Goal: Task Accomplishment & Management: Use online tool/utility

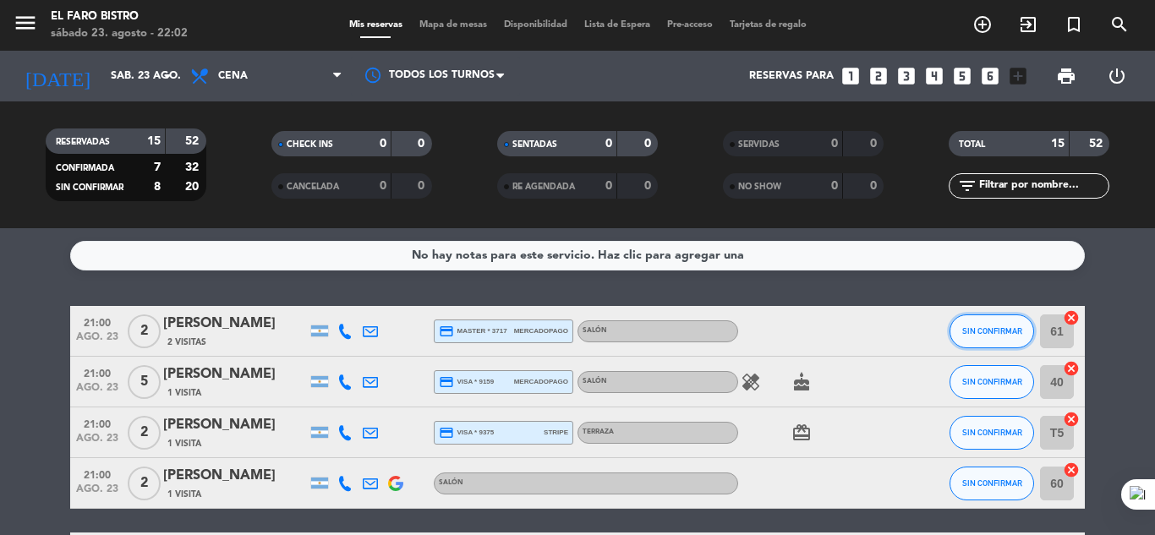
click at [1009, 328] on span "SIN CONFIRMAR" at bounding box center [992, 330] width 60 height 9
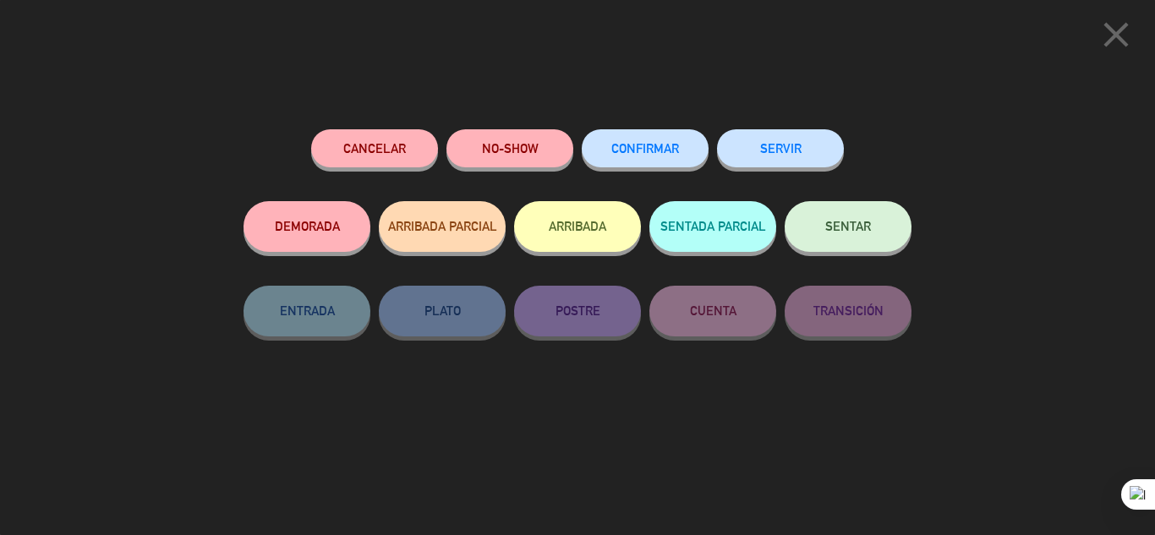
click at [849, 214] on button "SENTAR" at bounding box center [847, 226] width 127 height 51
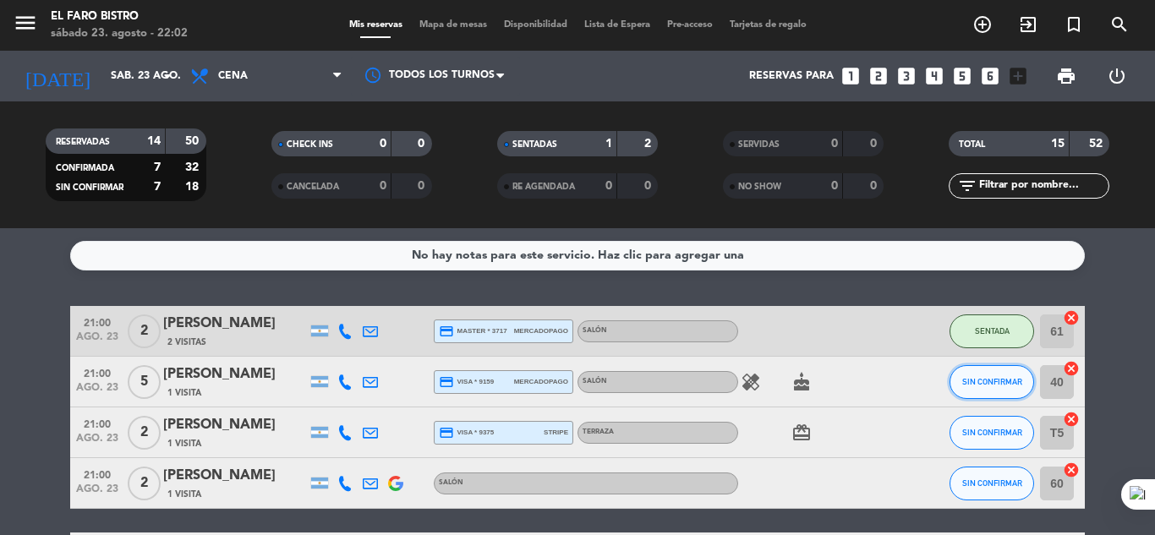
click at [1000, 383] on span "SIN CONFIRMAR" at bounding box center [992, 381] width 60 height 9
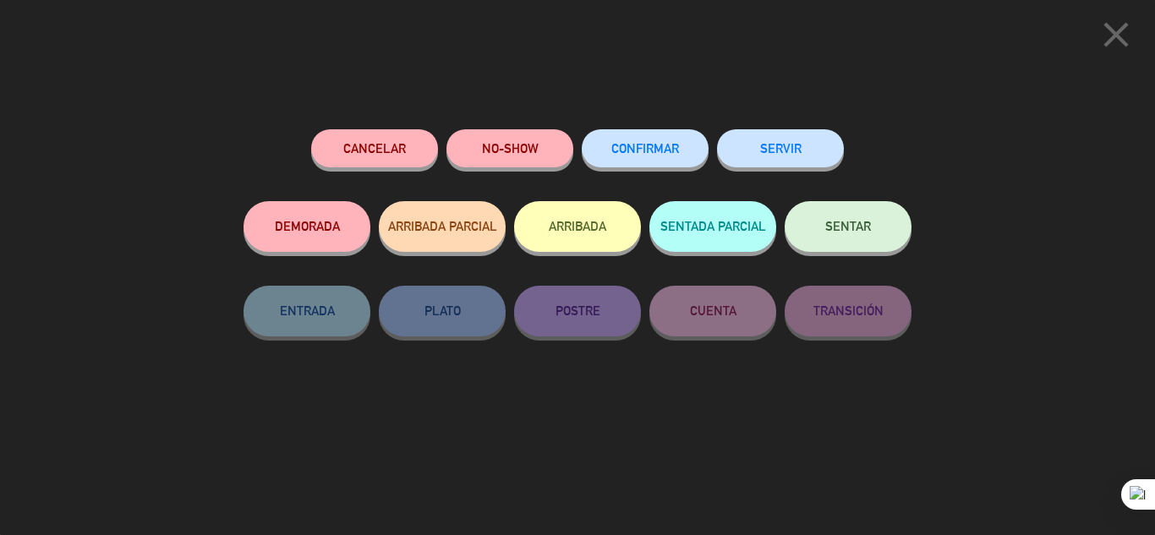
click at [854, 215] on button "SENTAR" at bounding box center [847, 226] width 127 height 51
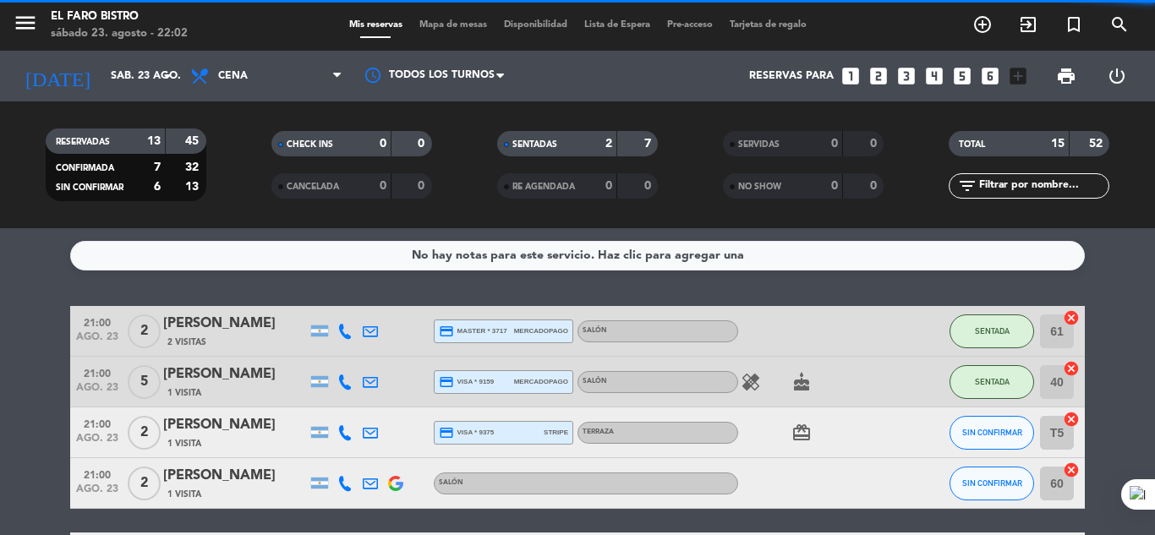
scroll to position [85, 0]
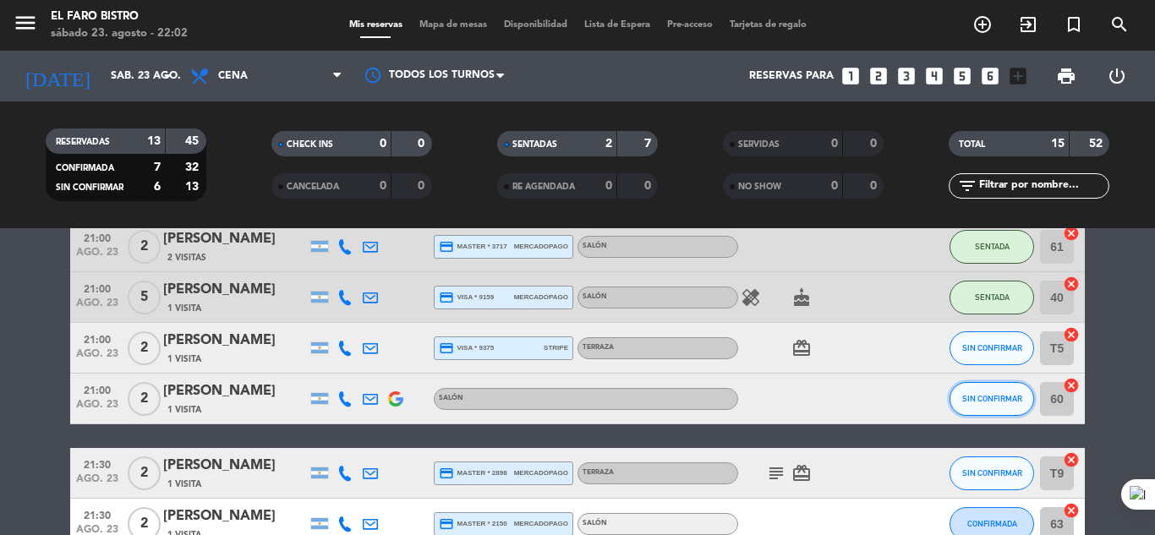
click at [997, 396] on span "SIN CONFIRMAR" at bounding box center [992, 398] width 60 height 9
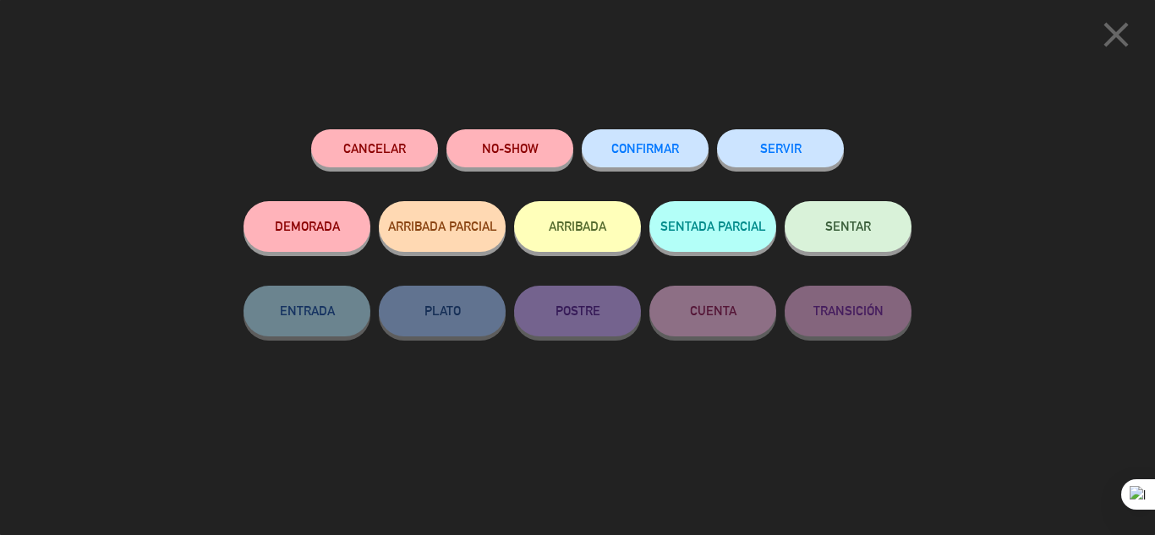
click at [1115, 36] on icon "close" at bounding box center [1116, 35] width 42 height 42
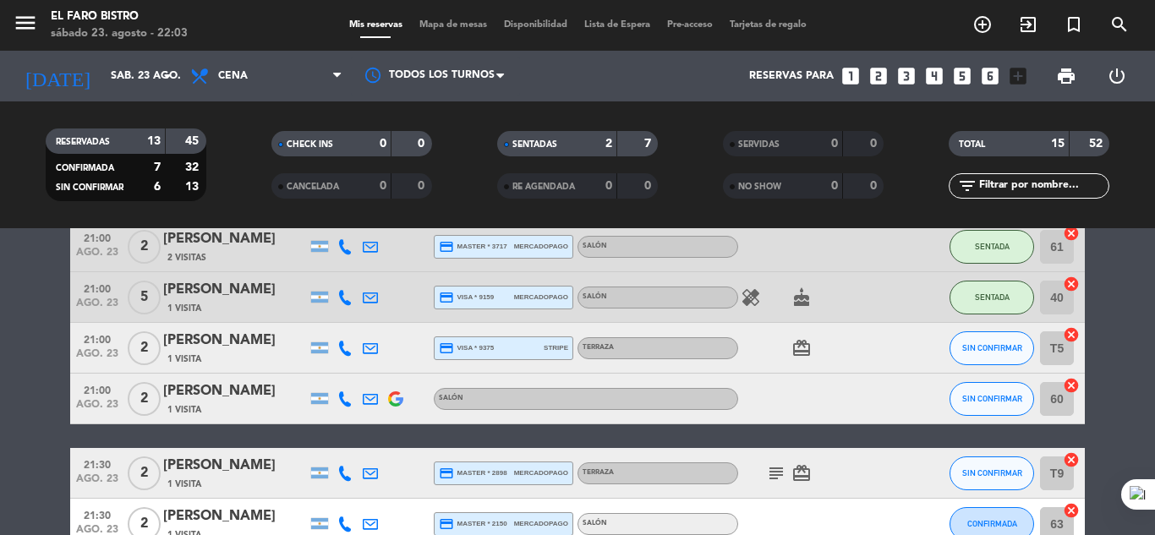
scroll to position [169, 0]
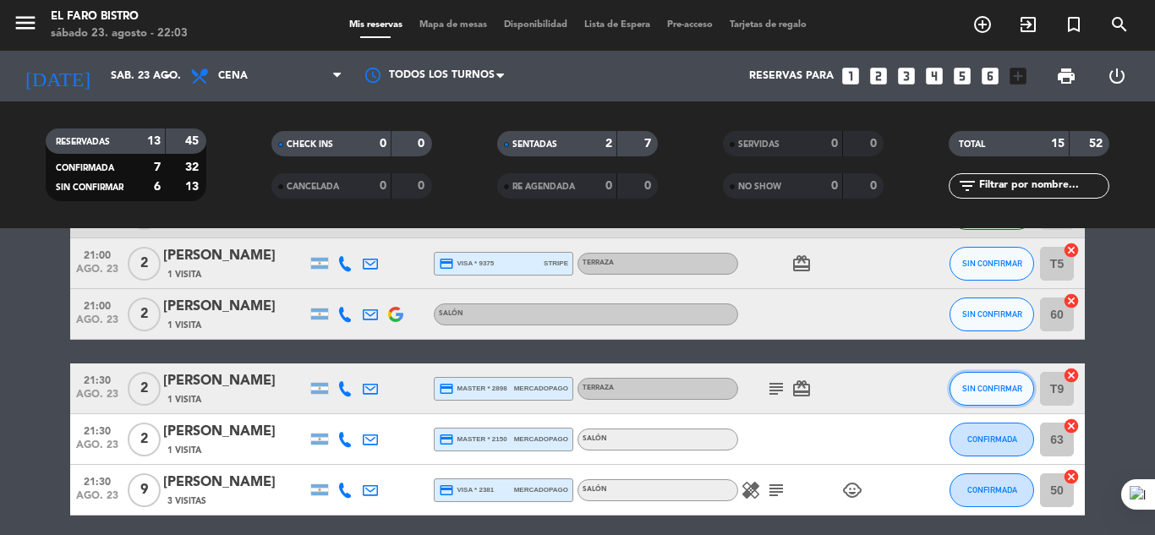
click at [997, 388] on span "SIN CONFIRMAR" at bounding box center [992, 388] width 60 height 9
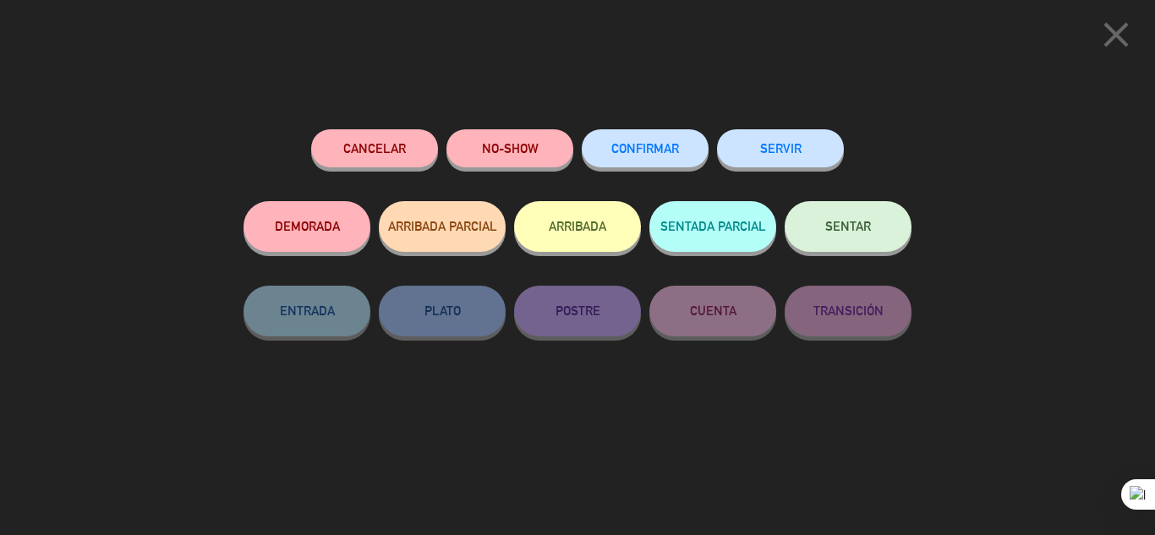
click at [834, 215] on button "SENTAR" at bounding box center [847, 226] width 127 height 51
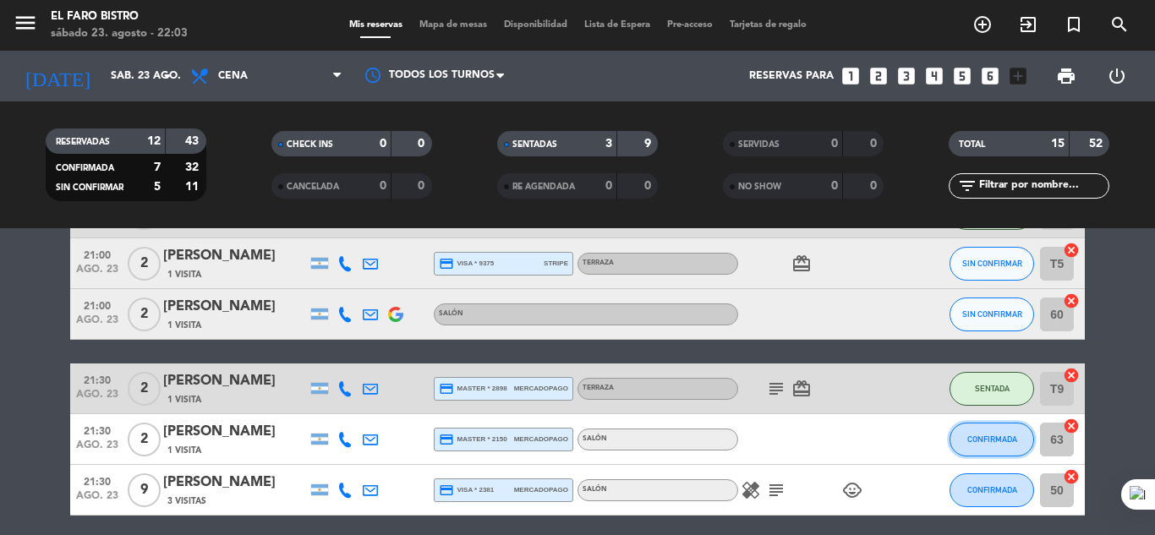
click at [998, 435] on span "CONFIRMADA" at bounding box center [992, 439] width 50 height 9
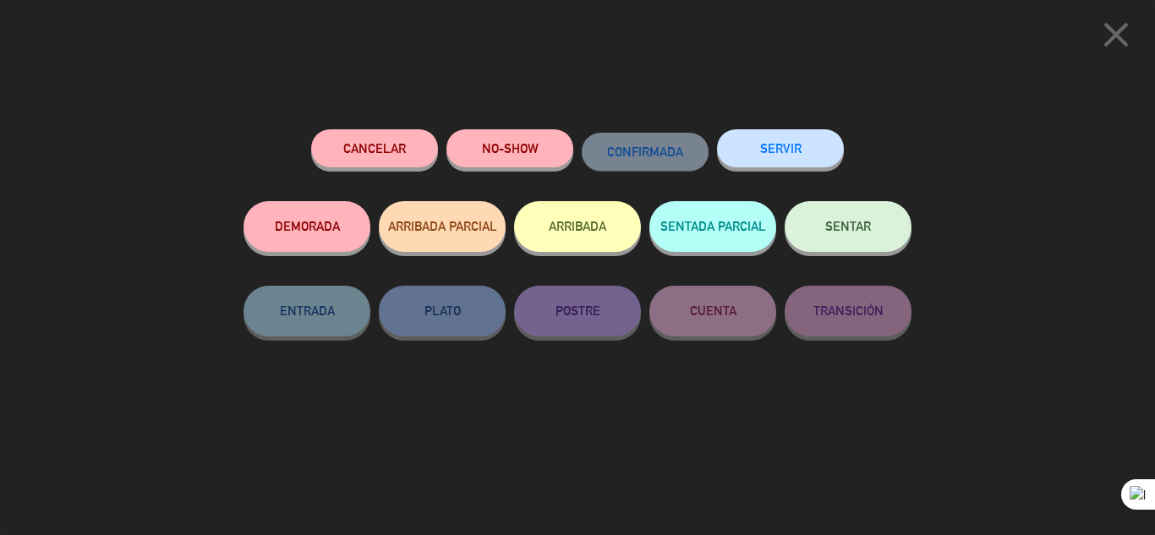
click at [841, 224] on span "SENTAR" at bounding box center [848, 226] width 46 height 14
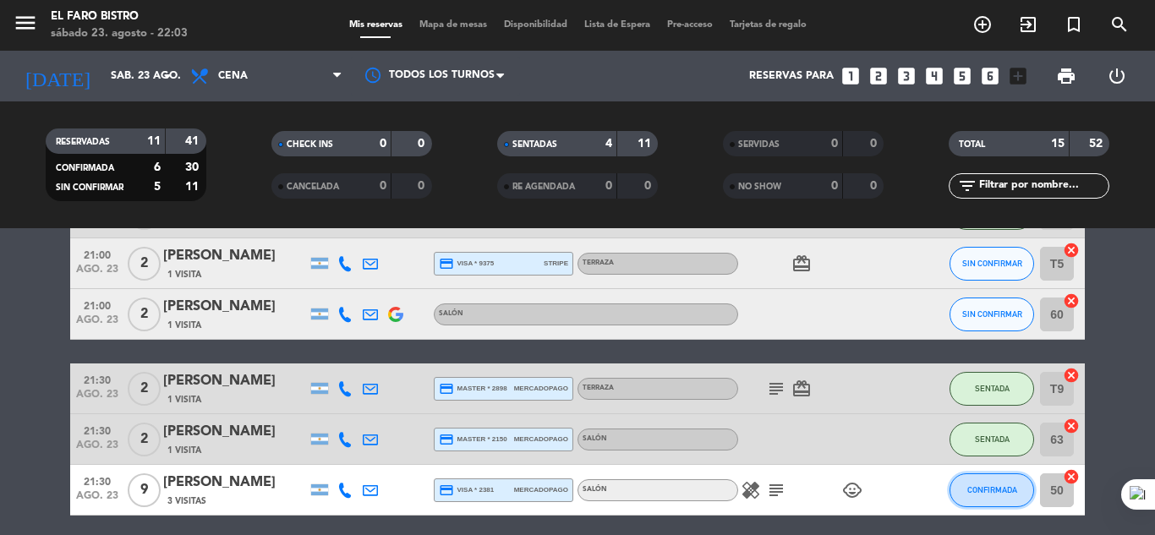
click at [996, 481] on button "CONFIRMADA" at bounding box center [991, 490] width 85 height 34
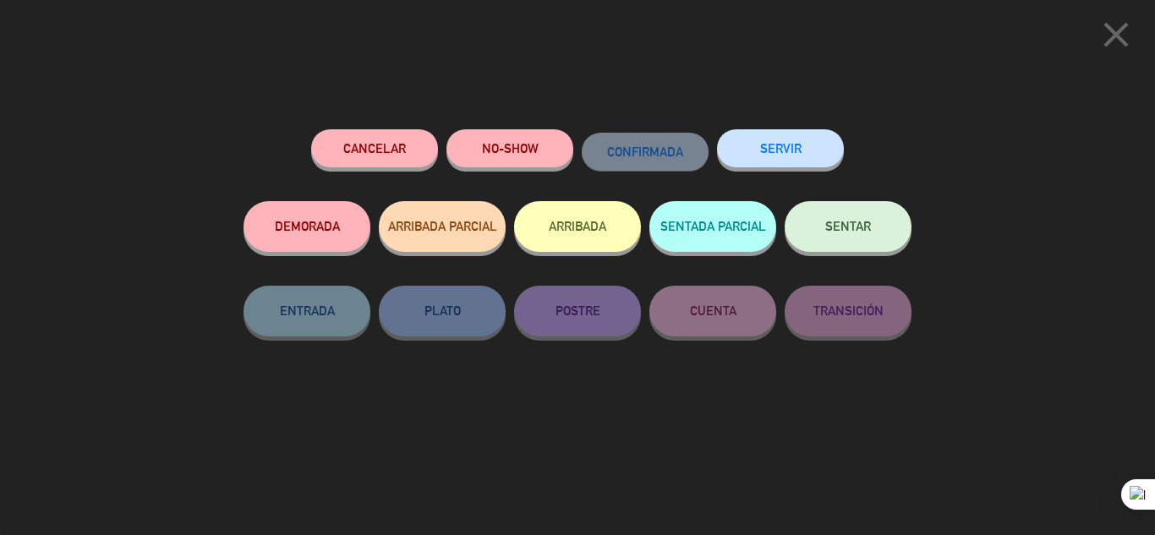
click at [856, 220] on button "SENTAR" at bounding box center [847, 226] width 127 height 51
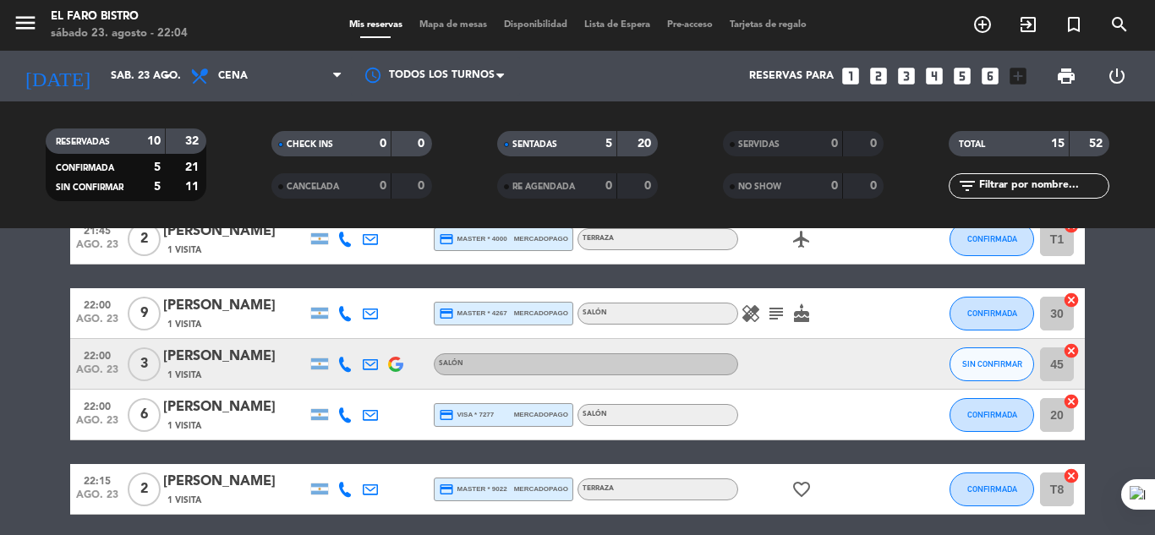
scroll to position [592, 0]
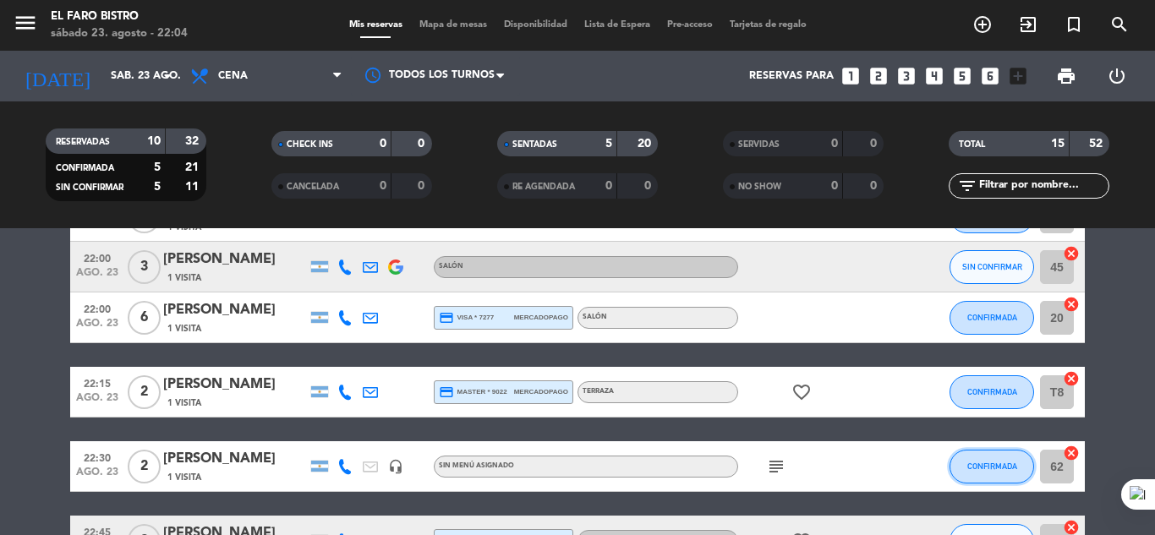
click at [990, 462] on span "CONFIRMADA" at bounding box center [992, 466] width 50 height 9
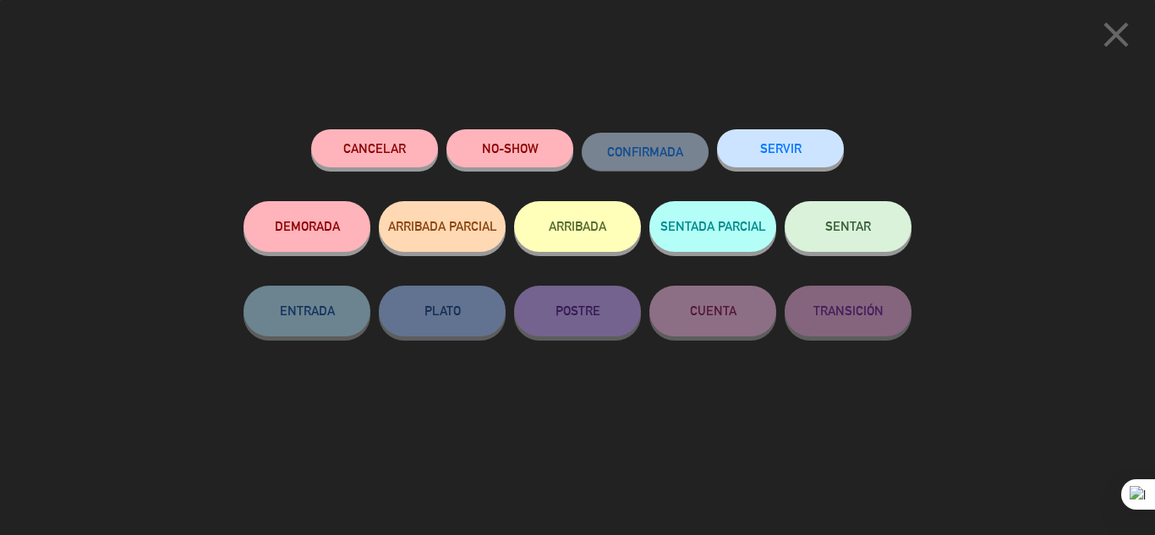
click at [844, 222] on span "SENTAR" at bounding box center [848, 226] width 46 height 14
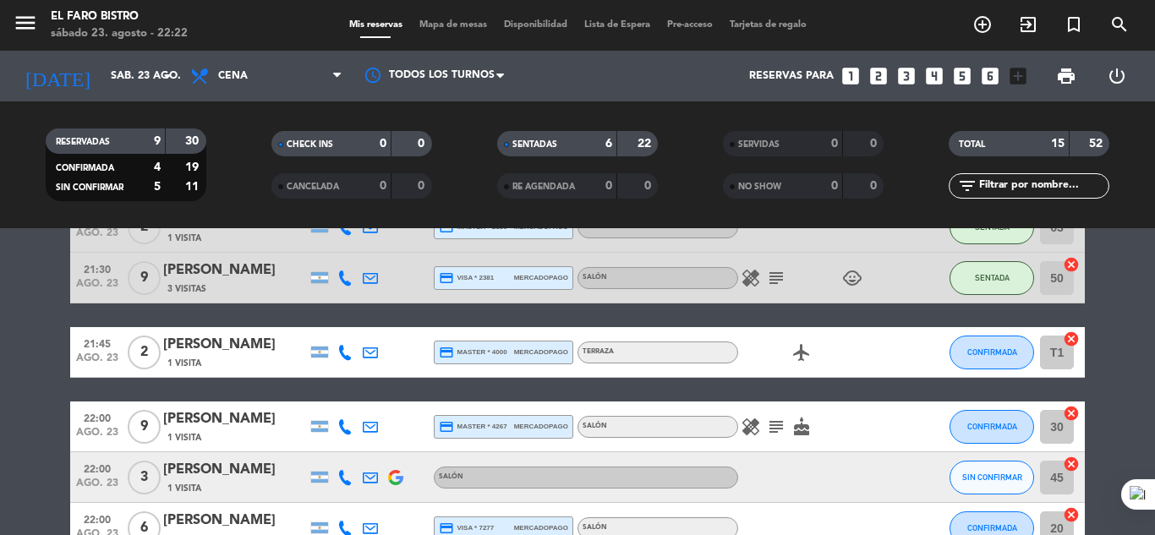
scroll to position [423, 0]
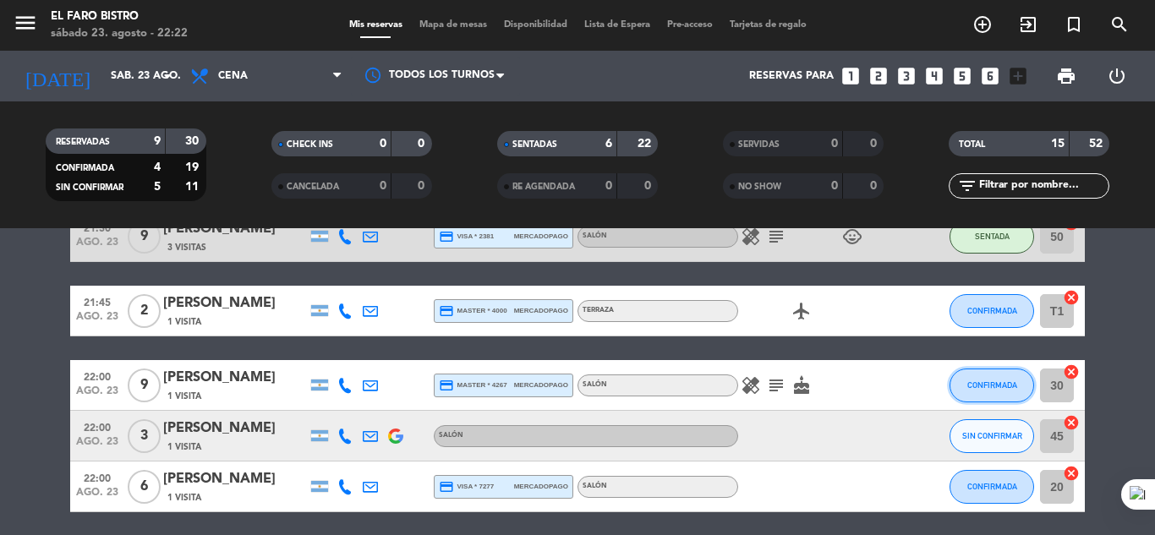
click at [992, 380] on button "CONFIRMADA" at bounding box center [991, 386] width 85 height 34
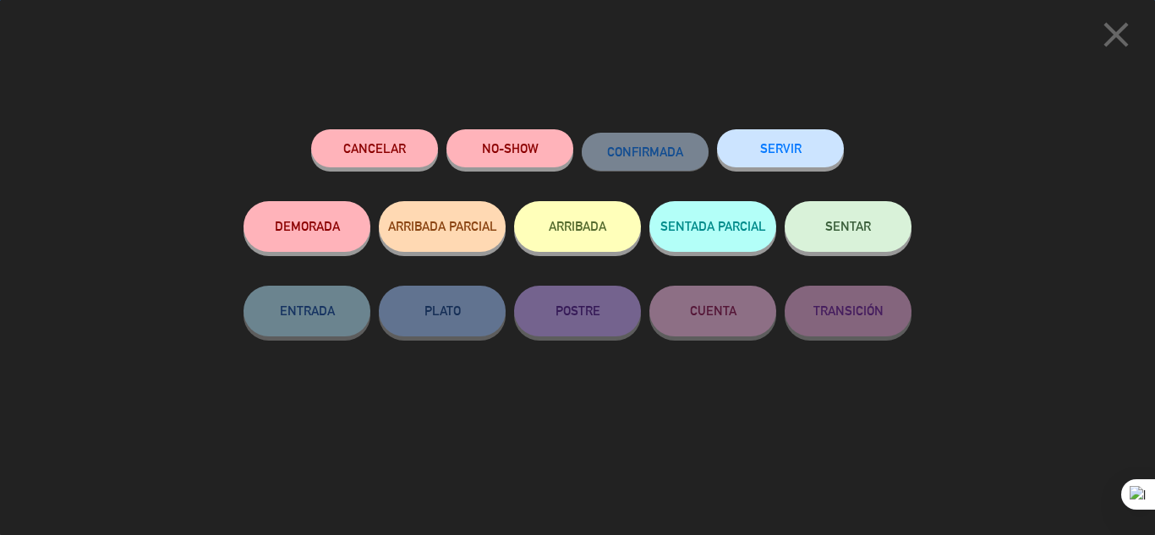
click at [833, 227] on span "SENTAR" at bounding box center [848, 226] width 46 height 14
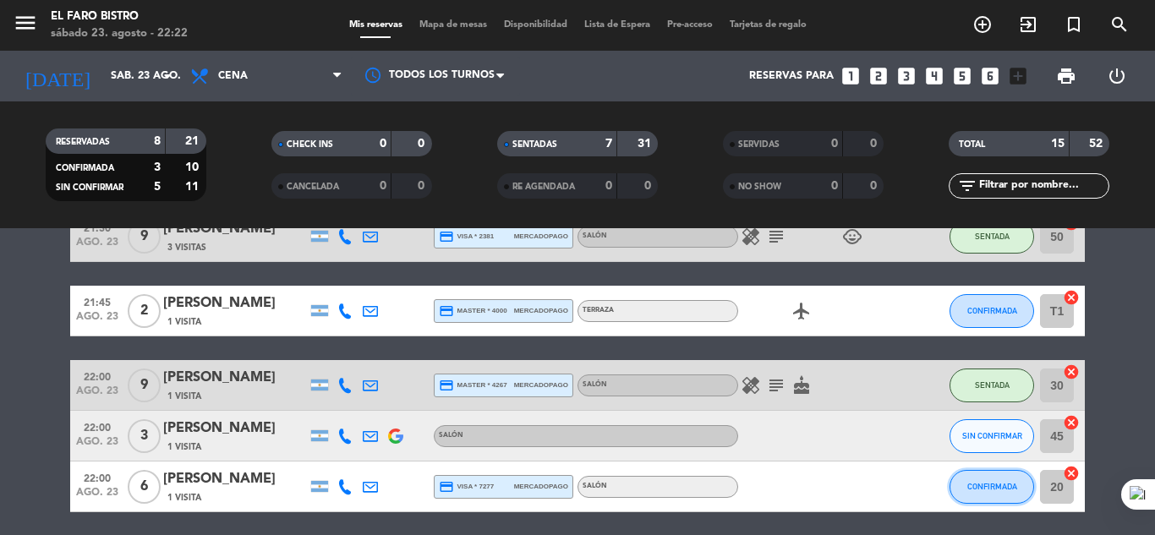
click at [1001, 488] on span "CONFIRMADA" at bounding box center [992, 486] width 50 height 9
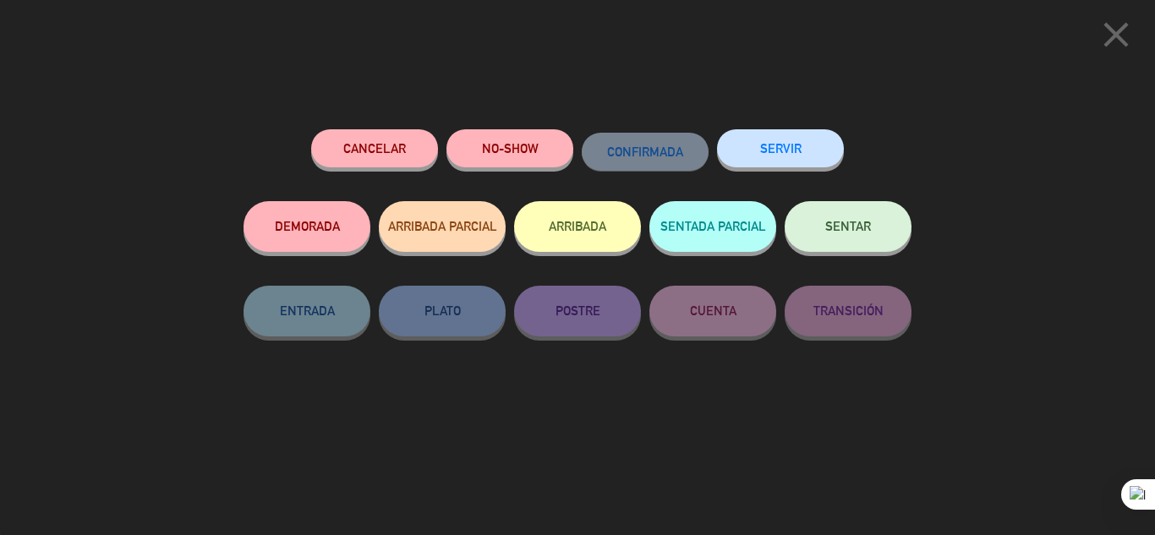
click at [823, 241] on button "SENTAR" at bounding box center [847, 226] width 127 height 51
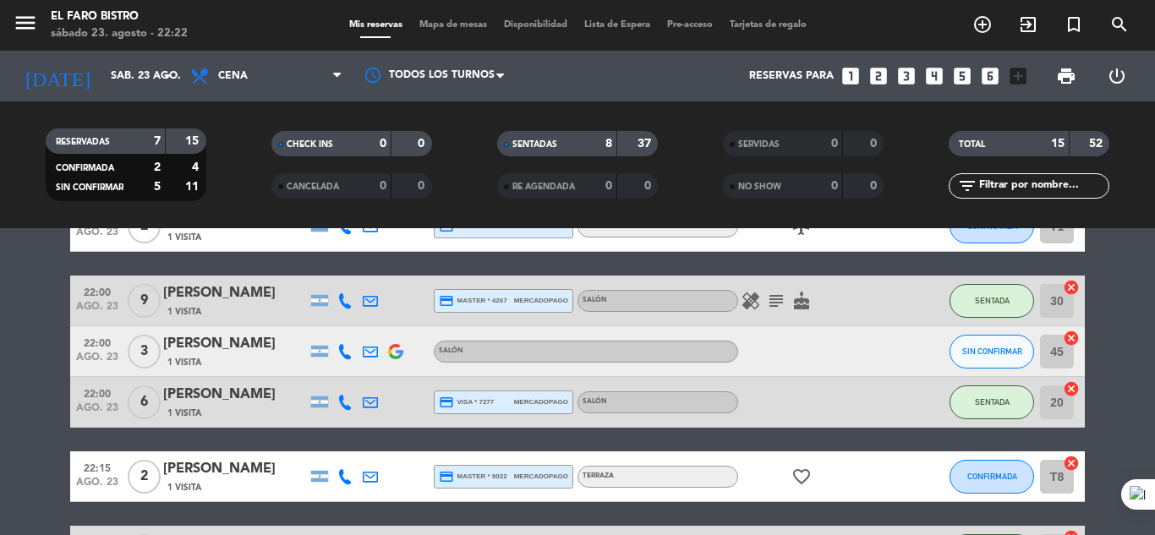
scroll to position [592, 0]
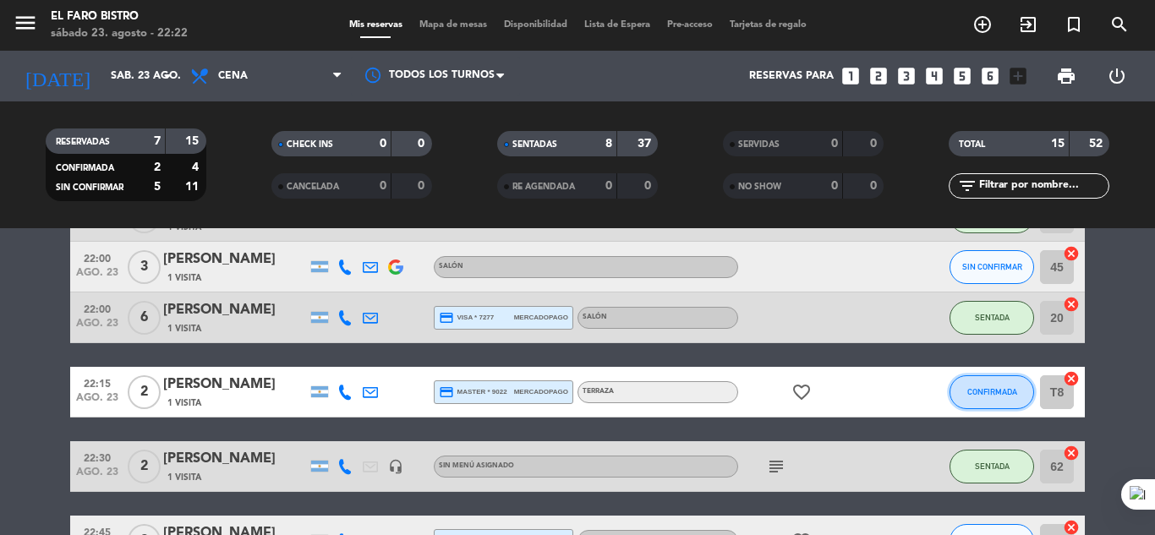
click at [1004, 387] on span "CONFIRMADA" at bounding box center [992, 391] width 50 height 9
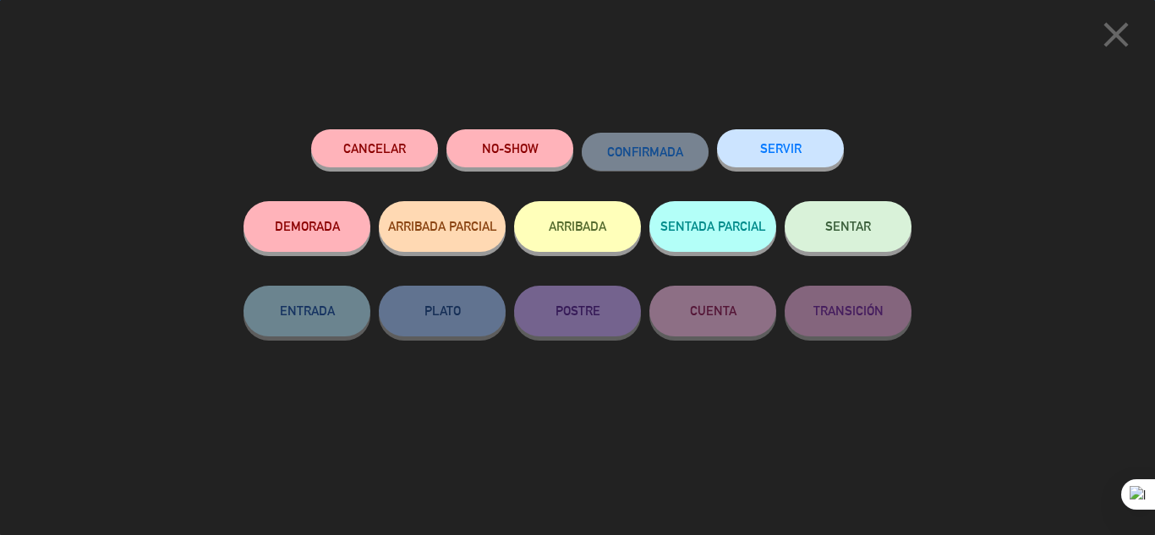
click at [868, 209] on button "SENTAR" at bounding box center [847, 226] width 127 height 51
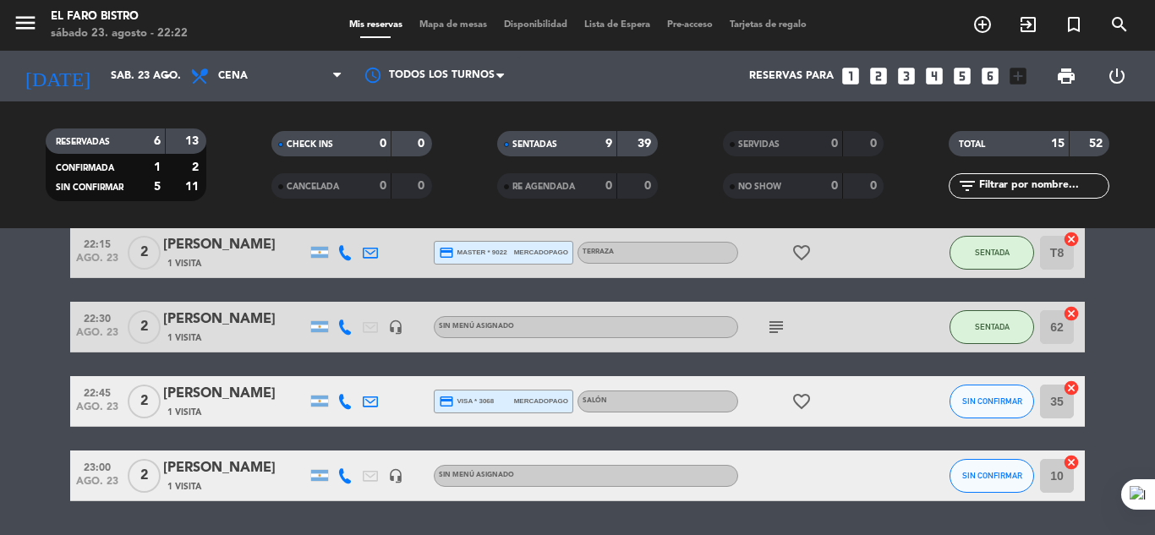
scroll to position [761, 0]
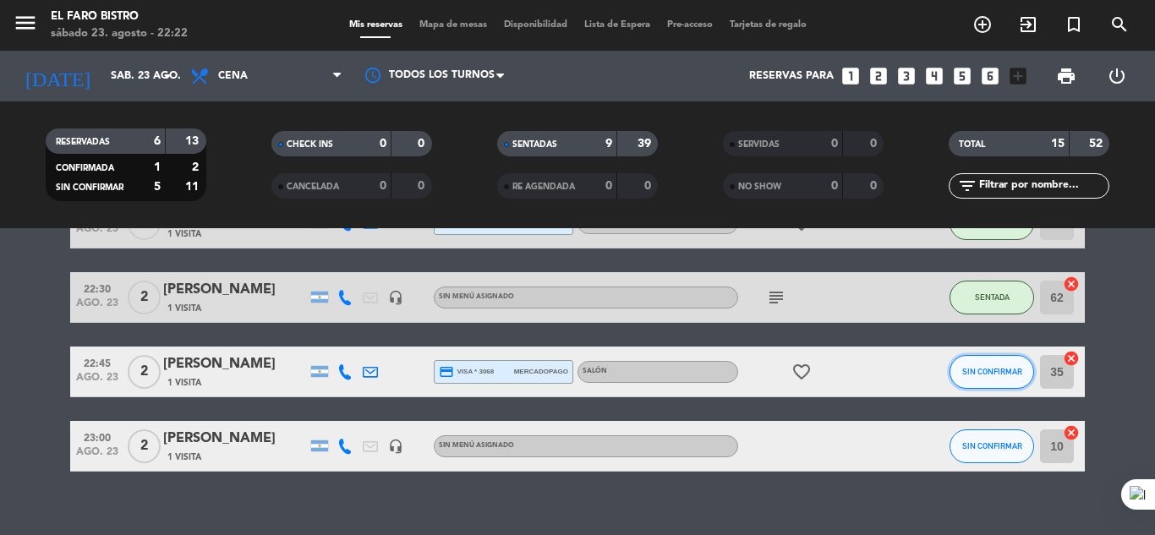
click at [992, 374] on span "SIN CONFIRMAR" at bounding box center [992, 371] width 60 height 9
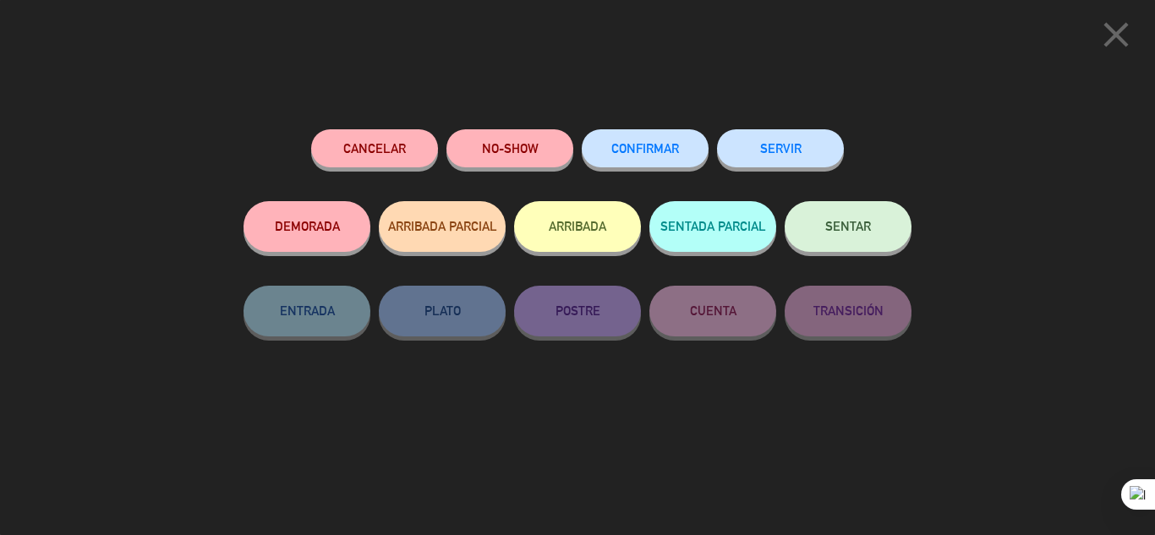
click at [845, 225] on span "SENTAR" at bounding box center [848, 226] width 46 height 14
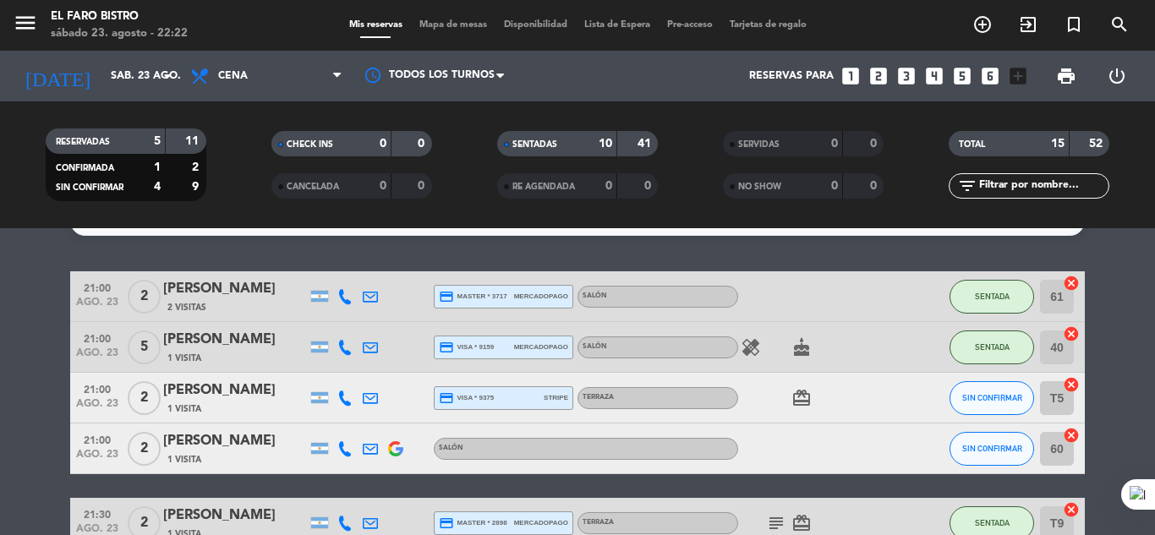
scroll to position [0, 0]
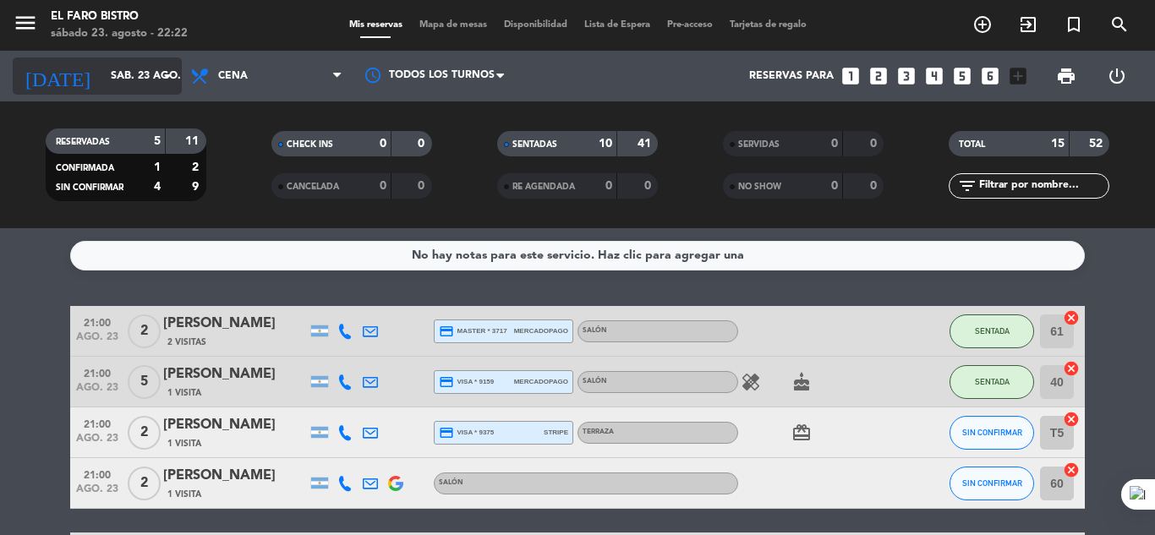
click at [119, 87] on input "sáb. 23 ago." at bounding box center [173, 76] width 143 height 29
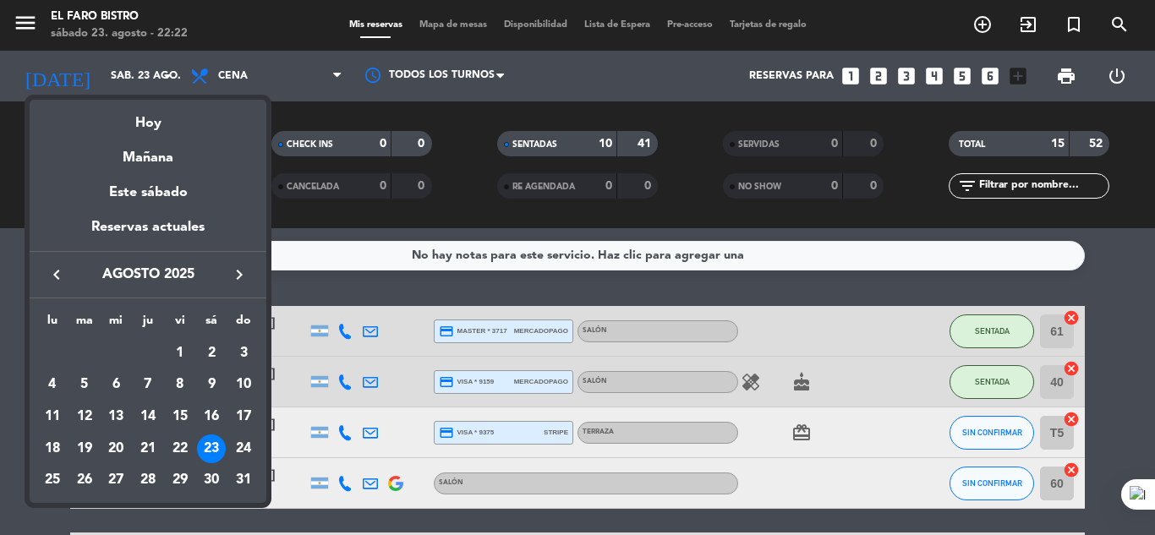
click at [278, 83] on div at bounding box center [577, 267] width 1155 height 535
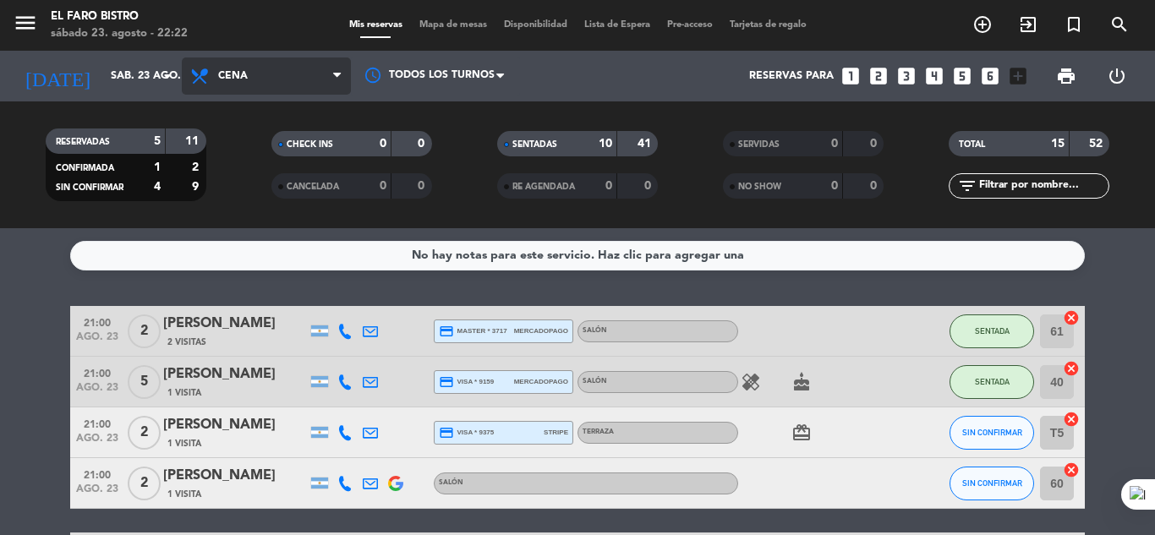
click at [271, 73] on span "Cena" at bounding box center [266, 75] width 169 height 37
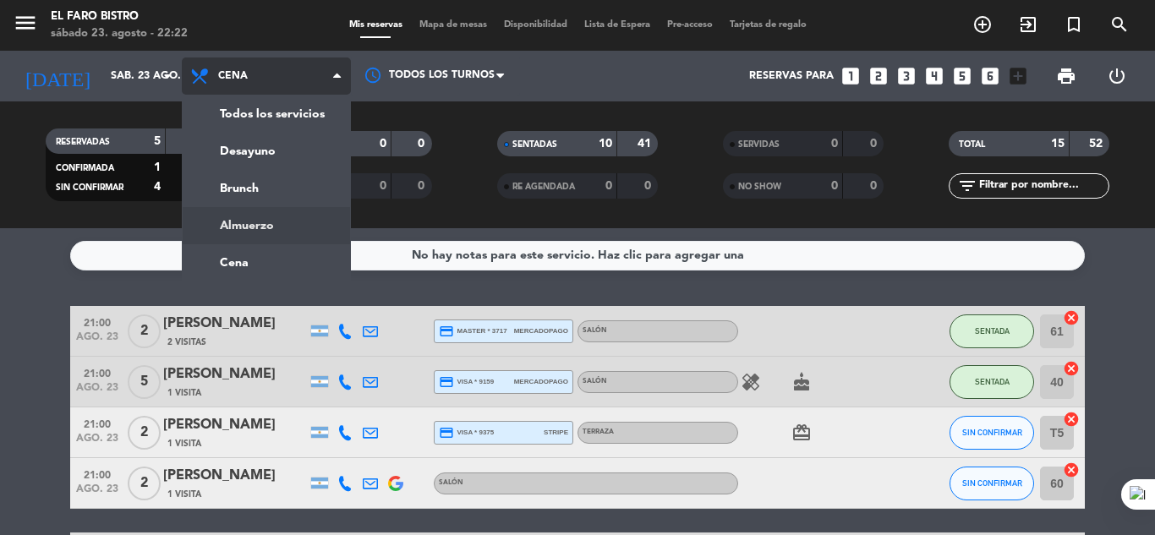
click at [281, 221] on div "menu El Faro Bistro [DATE] 23. agosto - 22:22 Mis reservas Mapa de mesas Dispon…" at bounding box center [577, 114] width 1155 height 228
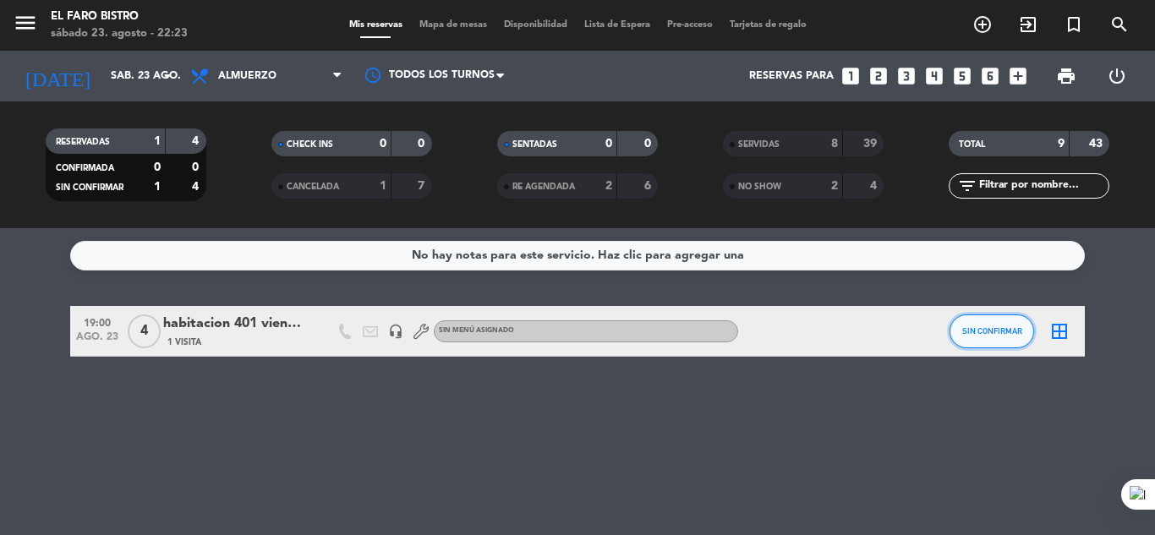
click at [1012, 339] on button "SIN CONFIRMAR" at bounding box center [991, 331] width 85 height 34
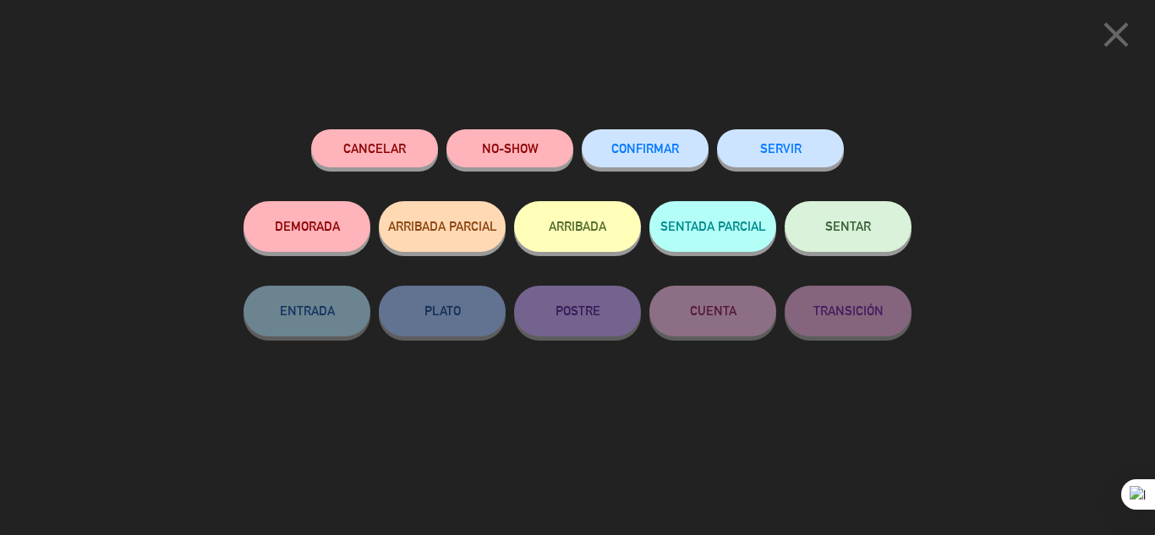
click at [817, 158] on button "SERVIR" at bounding box center [780, 148] width 127 height 38
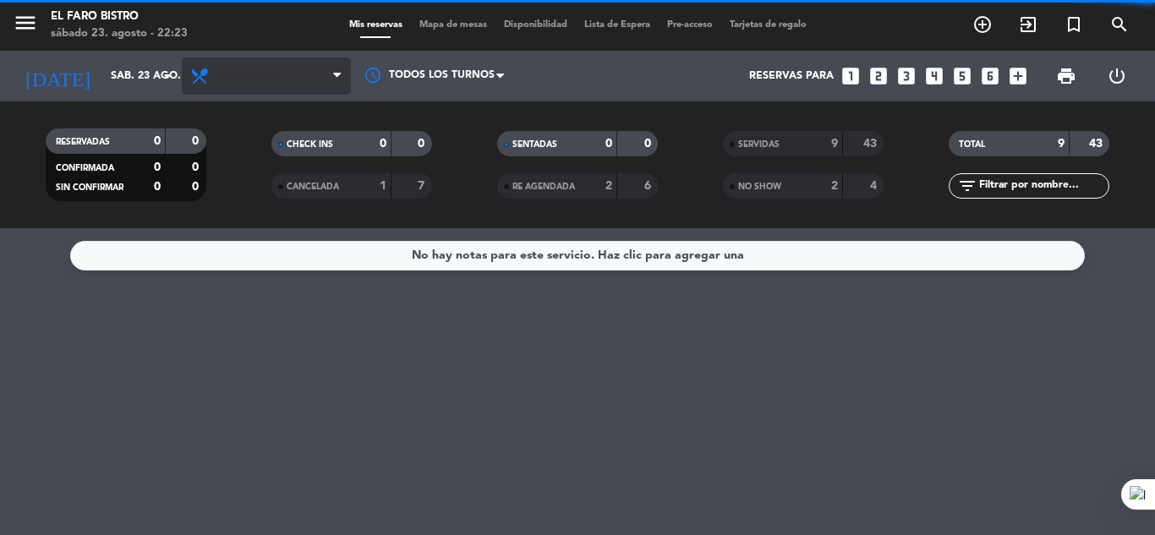
click at [242, 70] on span "Almuerzo" at bounding box center [247, 76] width 58 height 12
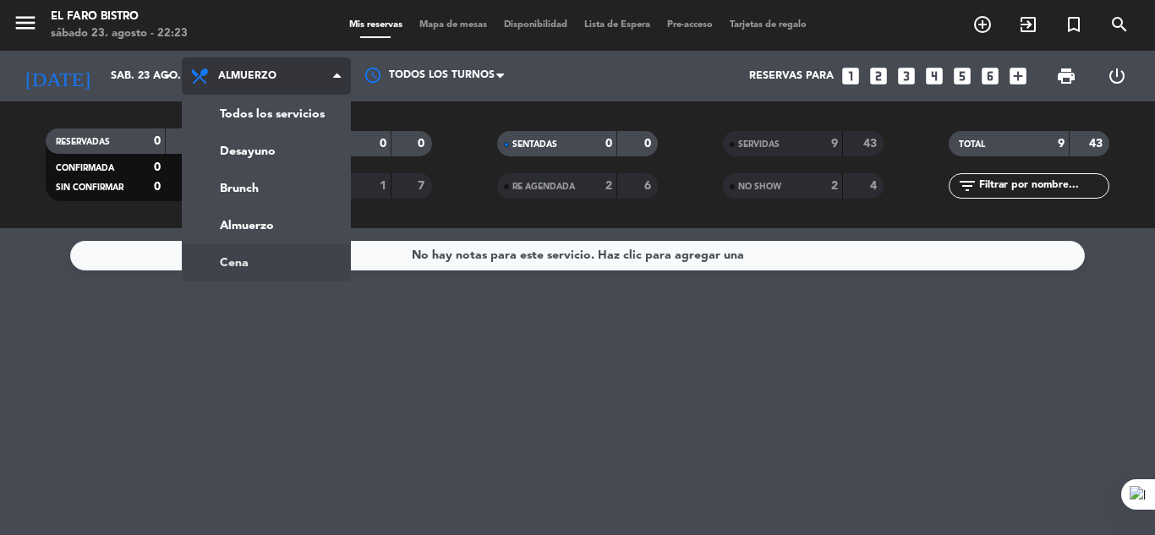
click at [296, 253] on ng-component "menu El Faro Bistro [DATE] 23. agosto - 22:23 Mis reservas Mapa de mesas Dispon…" at bounding box center [577, 267] width 1155 height 535
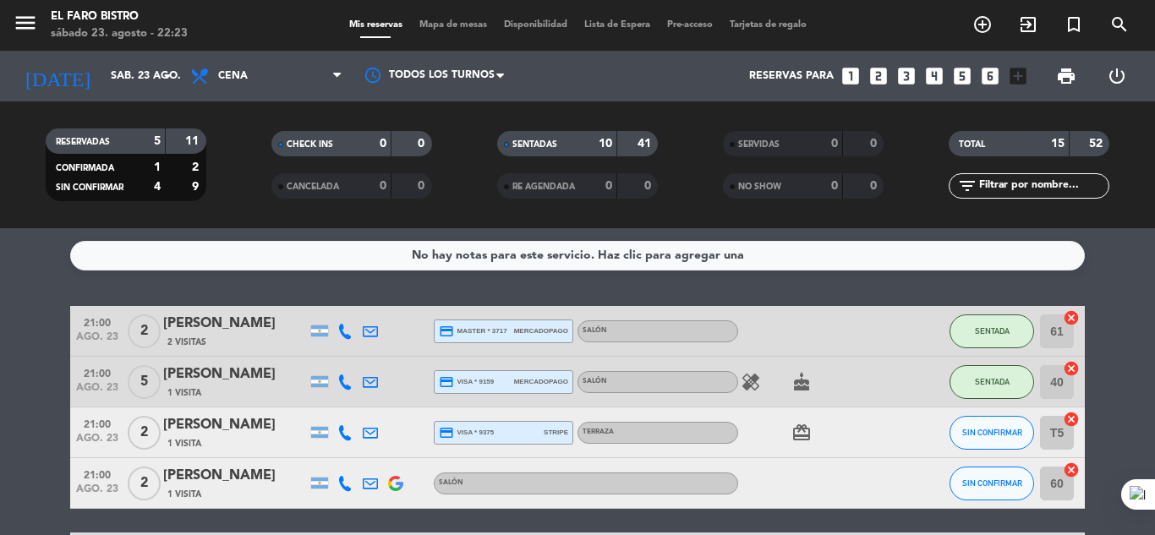
scroll to position [85, 0]
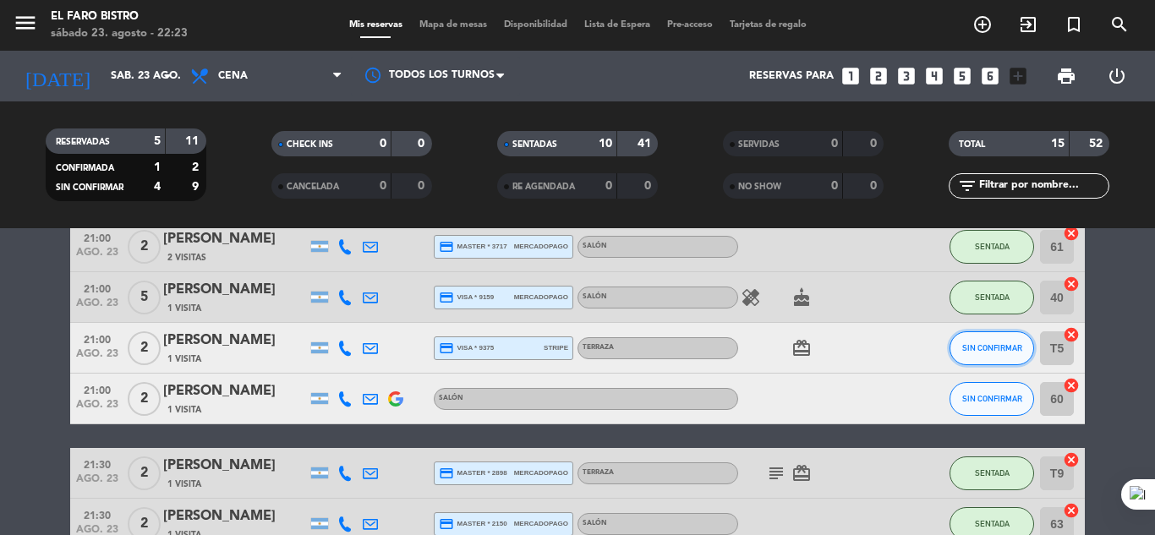
click at [993, 342] on button "SIN CONFIRMAR" at bounding box center [991, 348] width 85 height 34
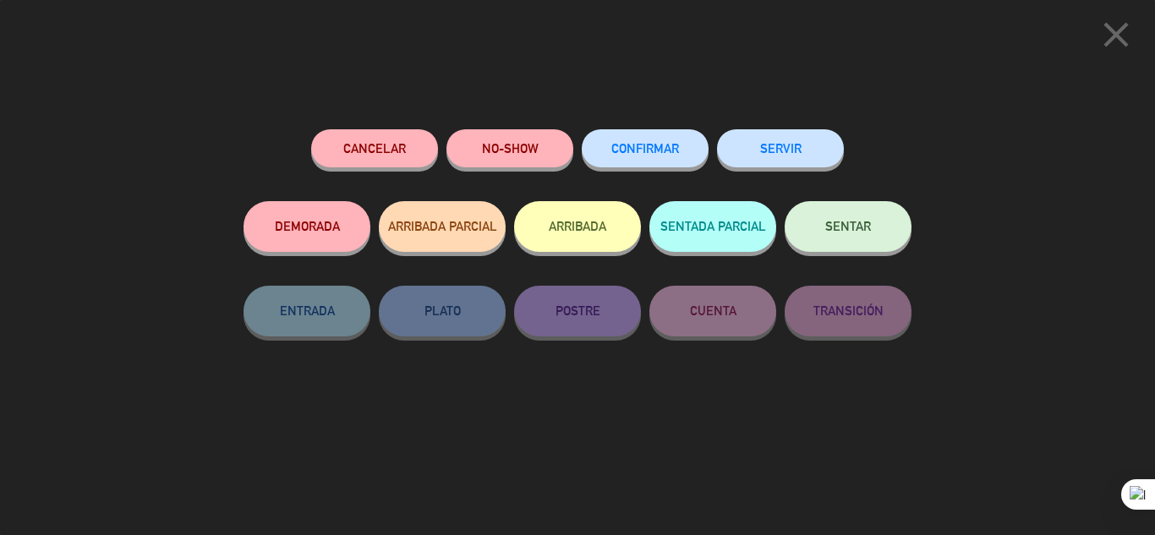
click at [522, 146] on button "NO-SHOW" at bounding box center [509, 148] width 127 height 38
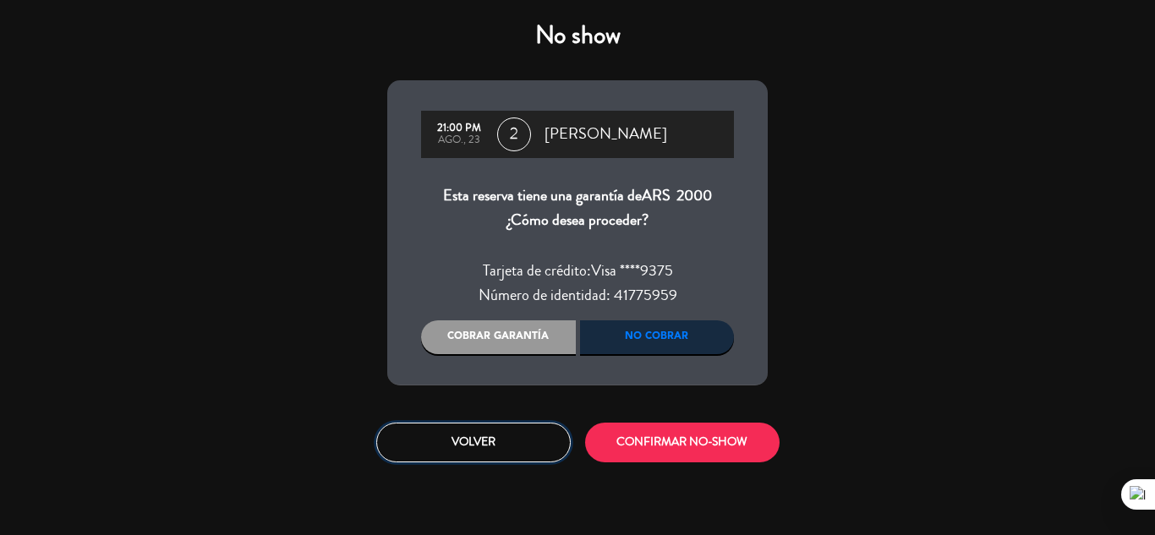
click at [473, 446] on button "Volver" at bounding box center [473, 443] width 194 height 40
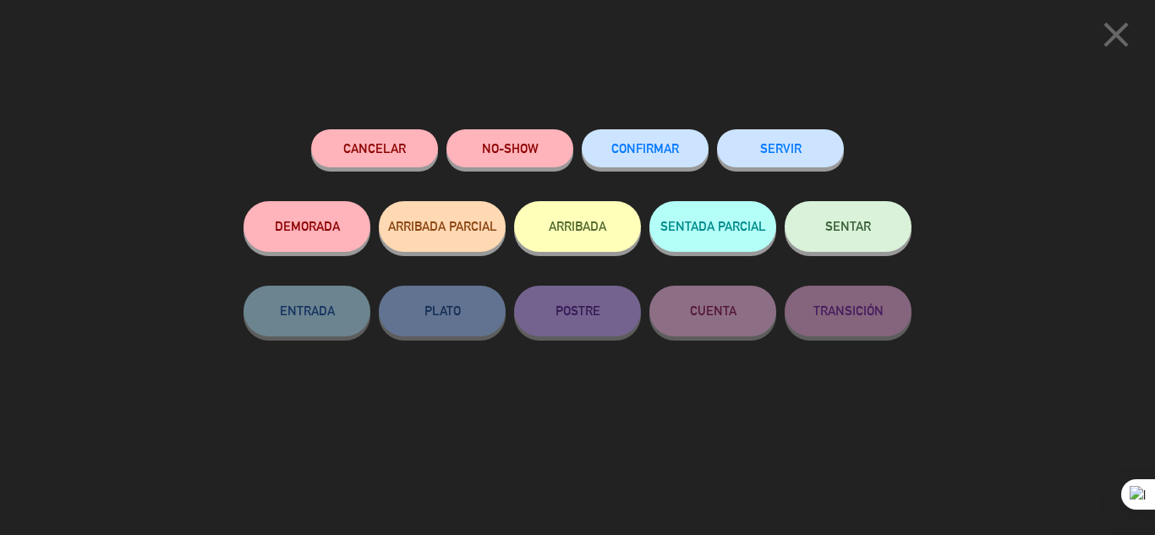
click at [1129, 50] on icon "close" at bounding box center [1116, 35] width 42 height 42
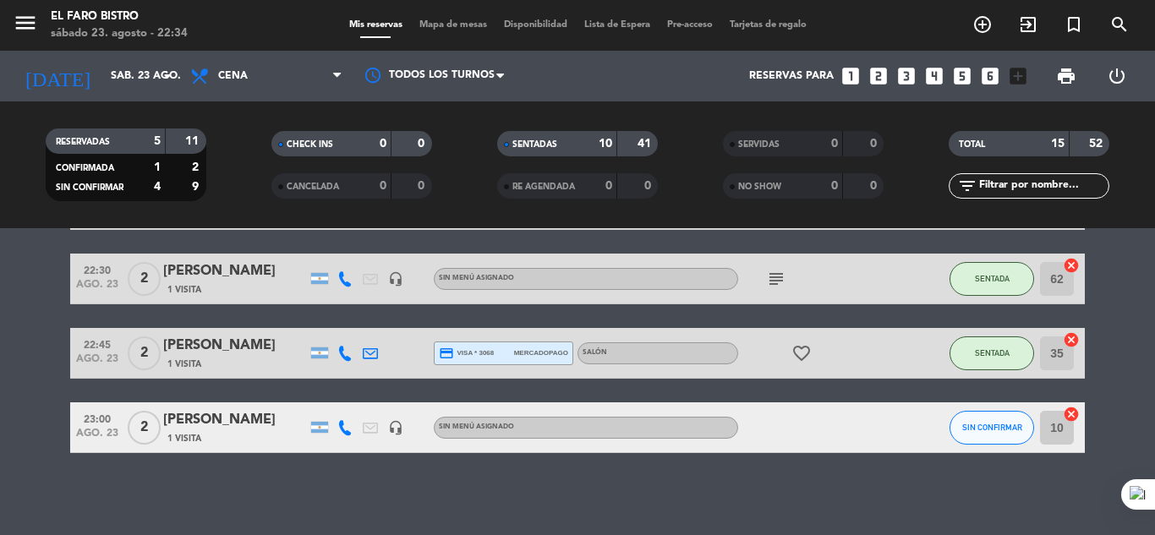
scroll to position [782, 0]
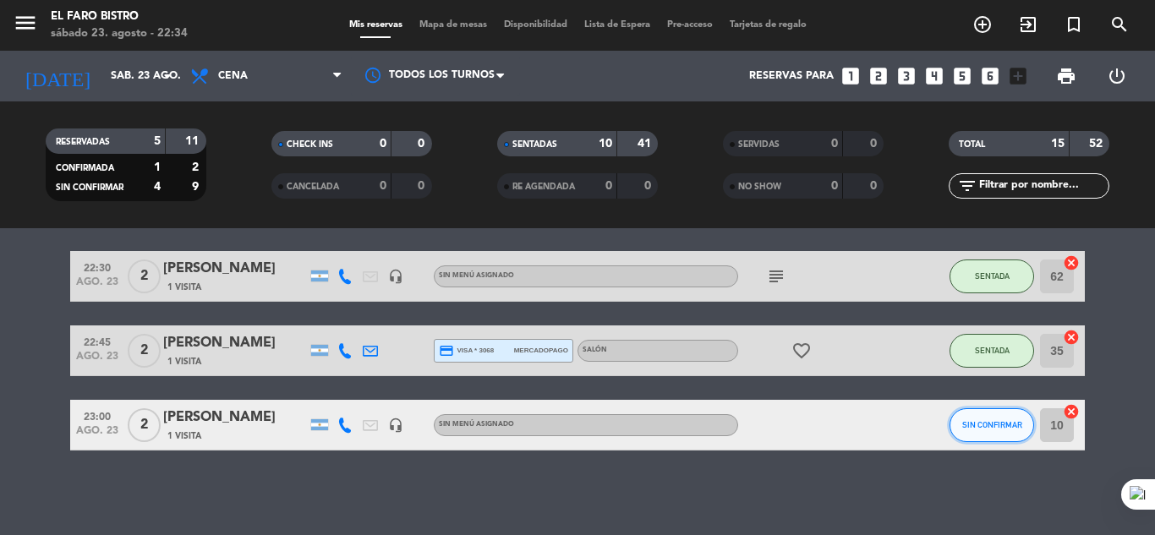
click at [972, 435] on button "SIN CONFIRMAR" at bounding box center [991, 425] width 85 height 34
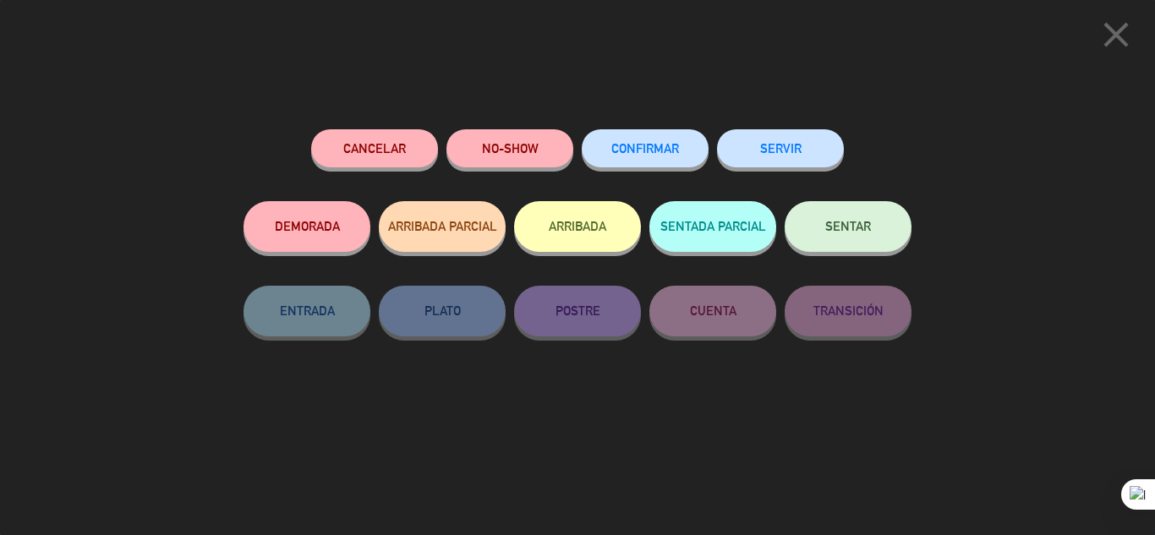
click at [833, 232] on span "SENTAR" at bounding box center [848, 226] width 46 height 14
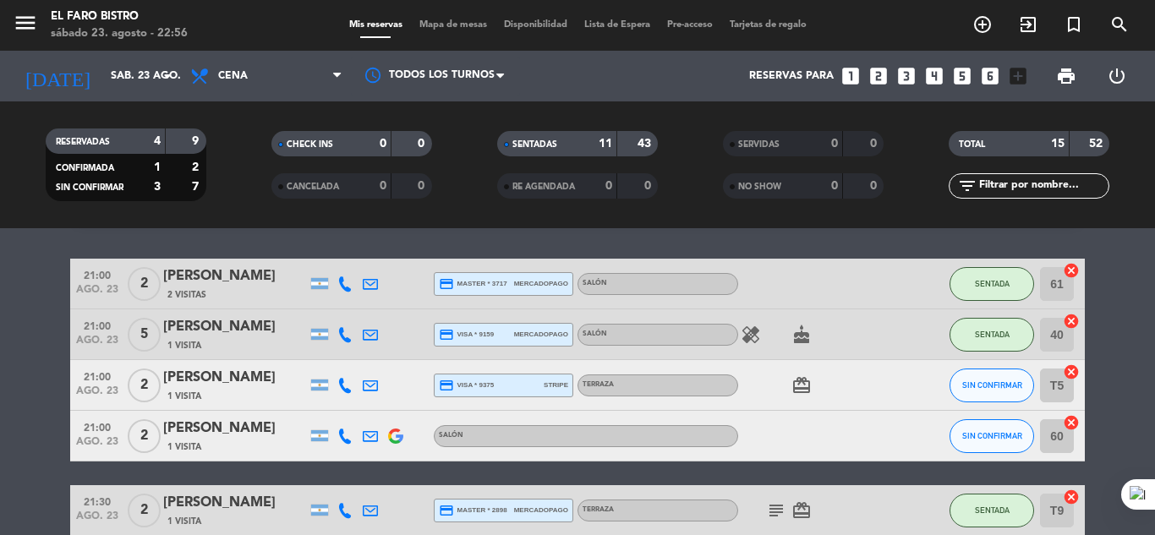
scroll to position [85, 0]
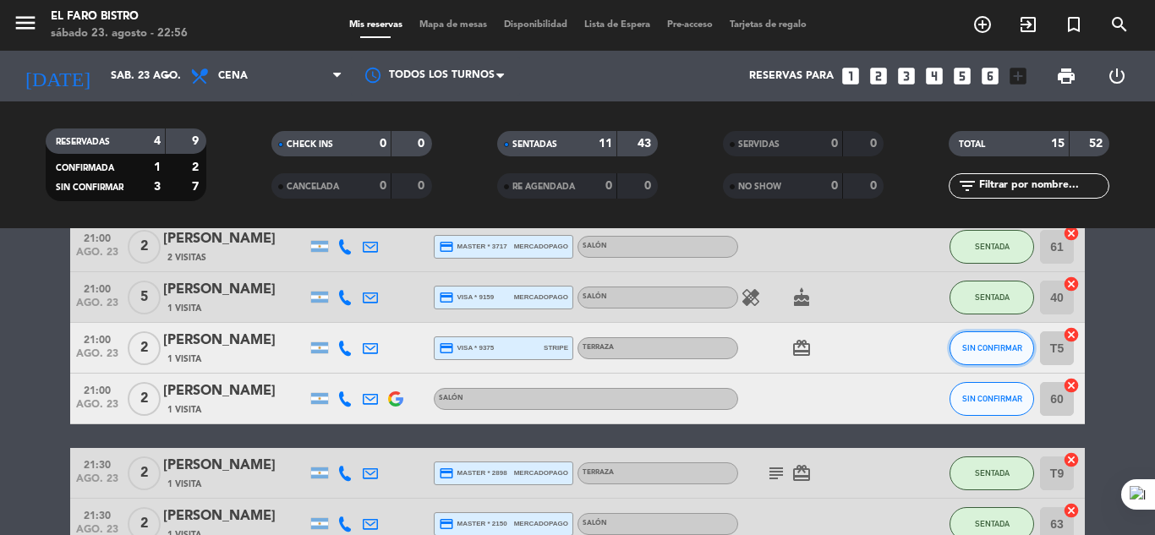
click at [976, 341] on button "SIN CONFIRMAR" at bounding box center [991, 348] width 85 height 34
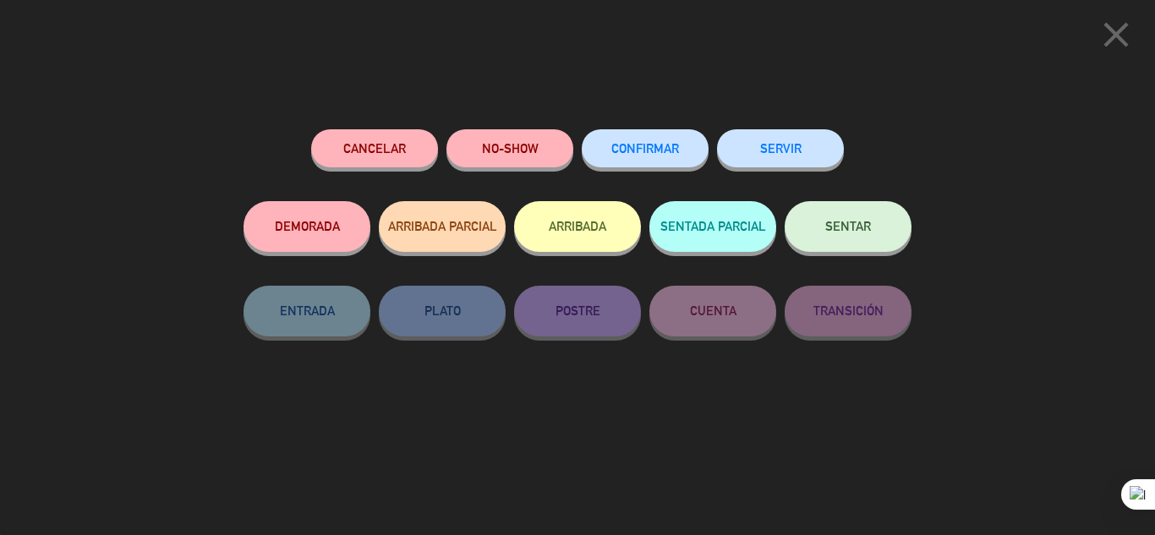
click at [529, 150] on button "NO-SHOW" at bounding box center [509, 148] width 127 height 38
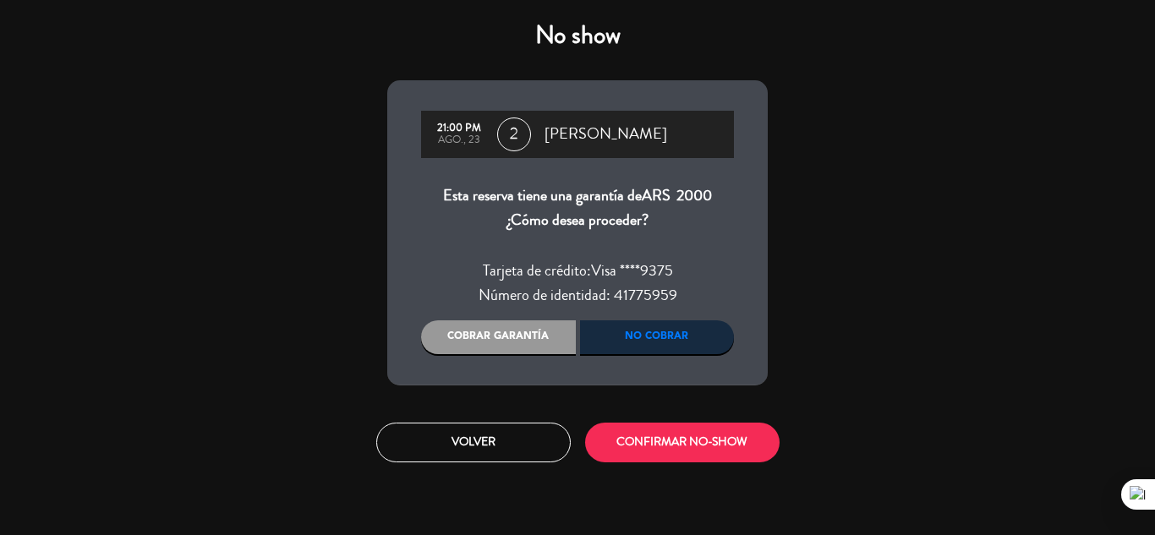
click at [513, 340] on div "Cobrar garantía" at bounding box center [498, 337] width 155 height 34
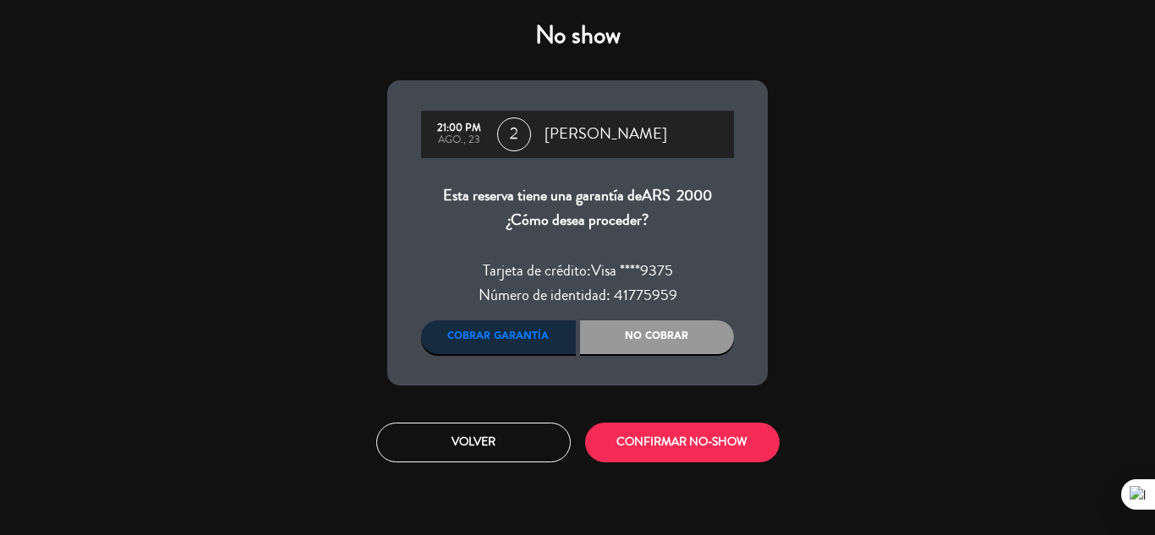
click at [533, 334] on div "Cobrar garantía" at bounding box center [498, 337] width 155 height 34
click at [667, 433] on button "CONFIRMAR NO-SHOW" at bounding box center [682, 443] width 194 height 40
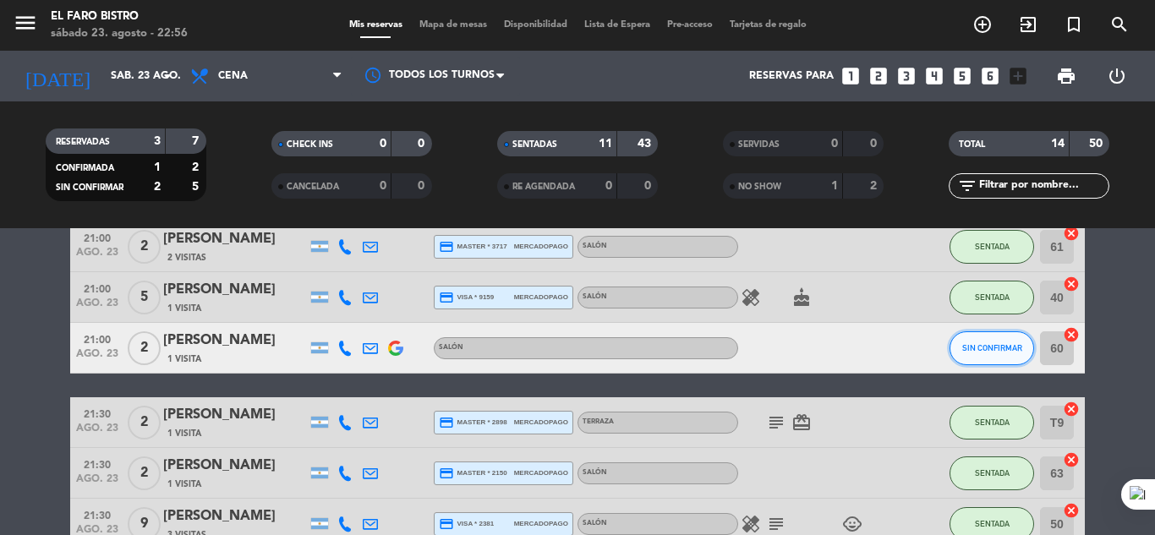
click at [996, 342] on button "SIN CONFIRMAR" at bounding box center [991, 348] width 85 height 34
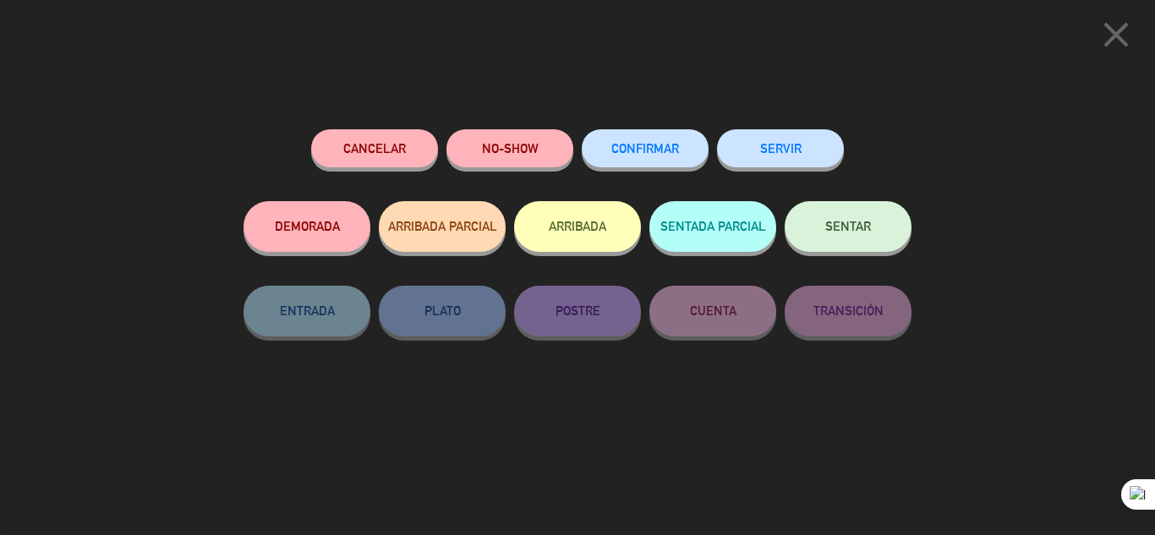
click at [492, 142] on button "NO-SHOW" at bounding box center [509, 148] width 127 height 38
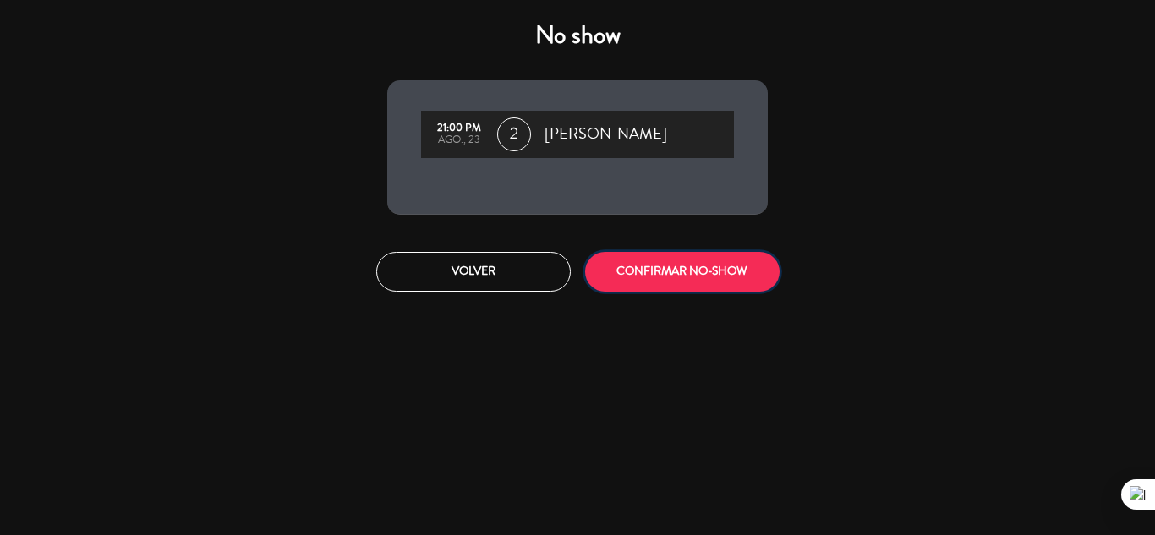
click at [677, 265] on button "CONFIRMAR NO-SHOW" at bounding box center [682, 272] width 194 height 40
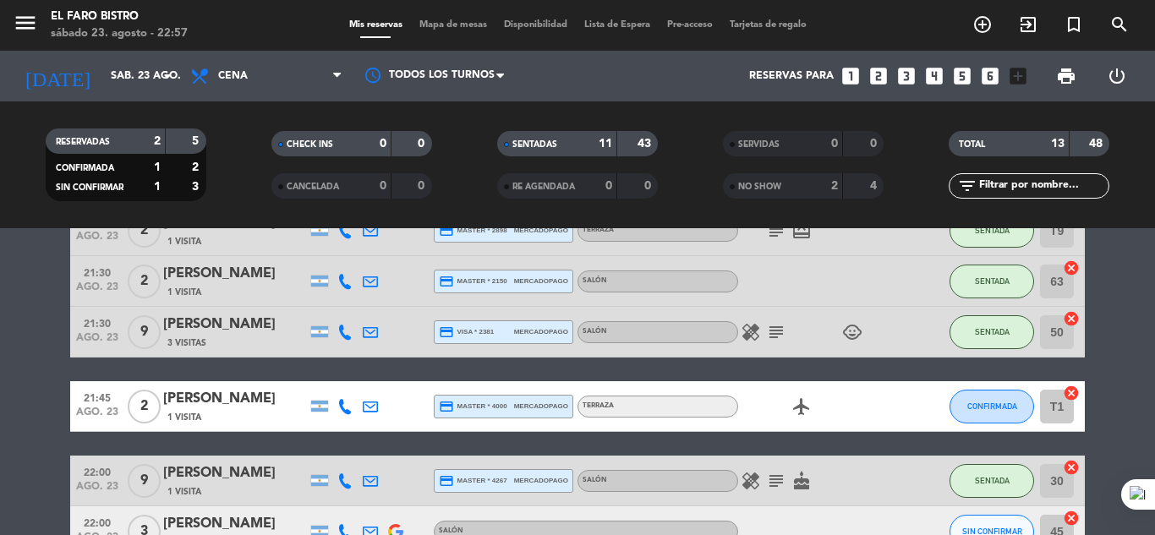
scroll to position [254, 0]
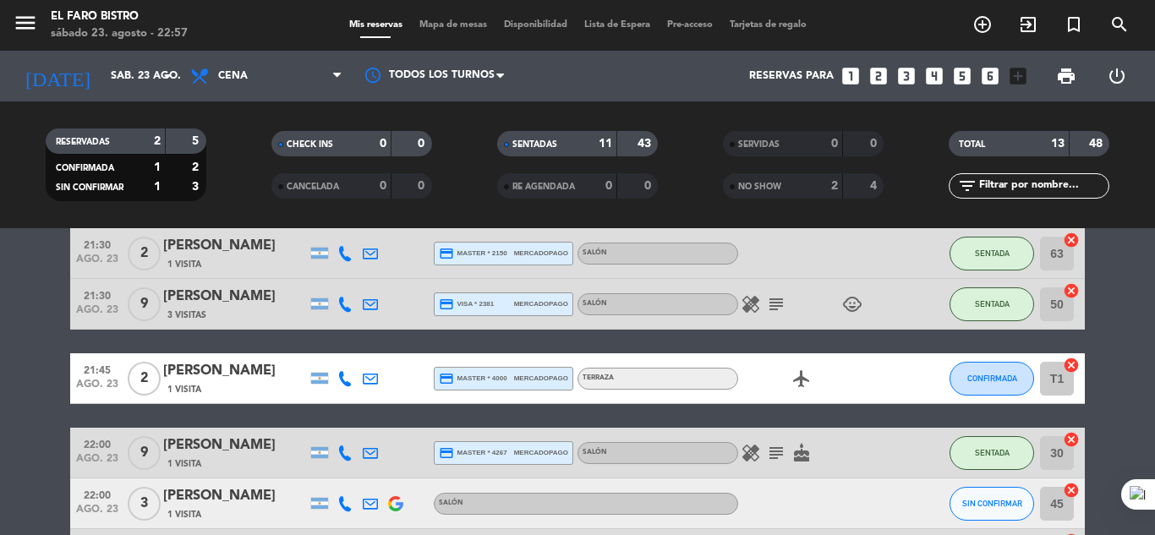
click at [905, 380] on div at bounding box center [913, 378] width 46 height 50
click at [997, 379] on span "CONFIRMADA" at bounding box center [992, 378] width 50 height 9
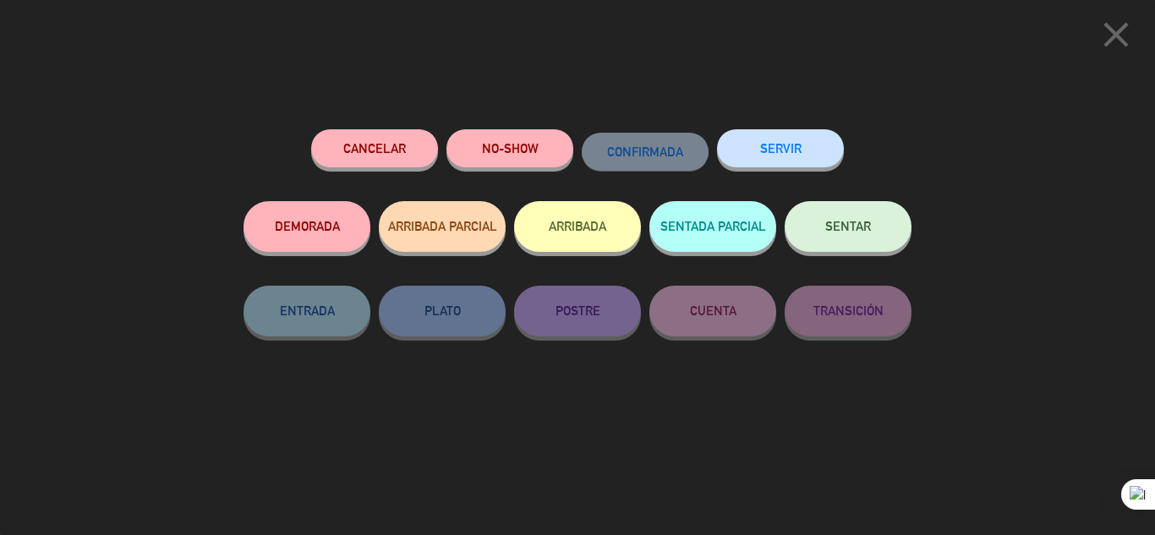
click at [528, 148] on button "NO-SHOW" at bounding box center [509, 148] width 127 height 38
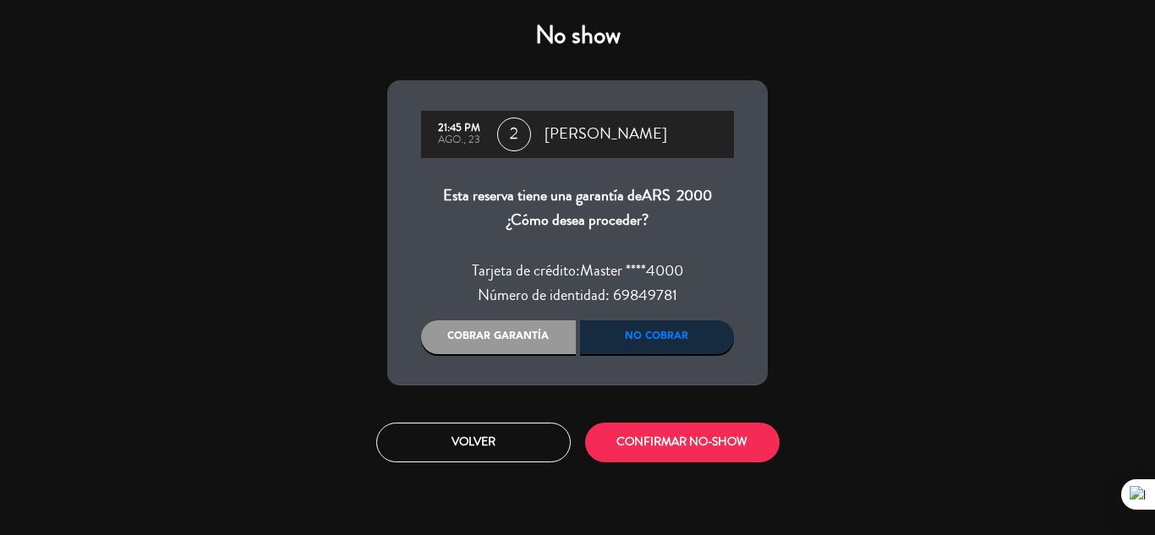
click at [483, 340] on div "Cobrar garantía" at bounding box center [498, 337] width 155 height 34
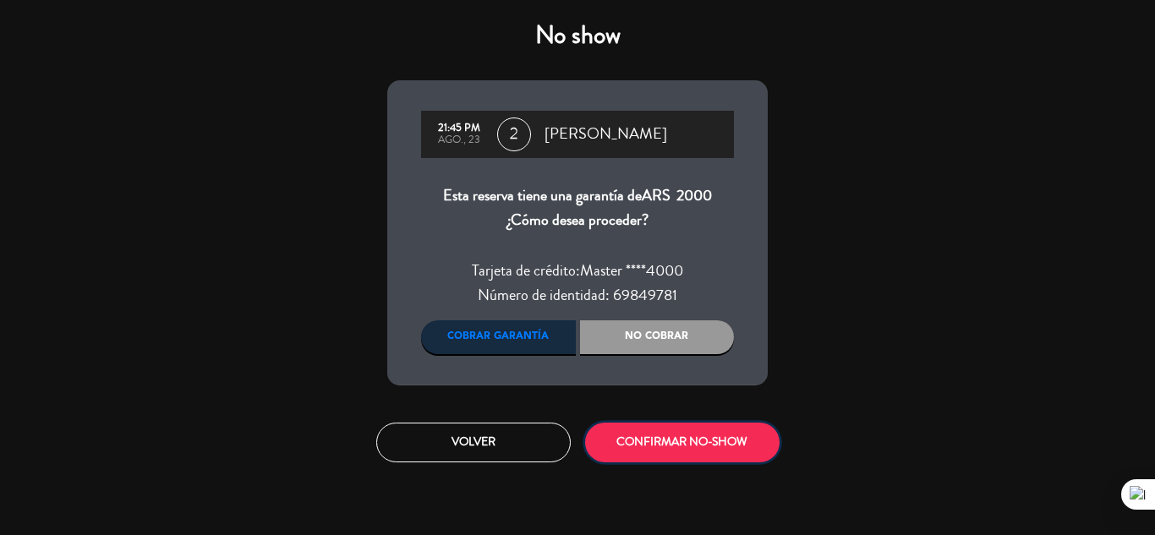
click at [676, 443] on button "CONFIRMAR NO-SHOW" at bounding box center [682, 443] width 194 height 40
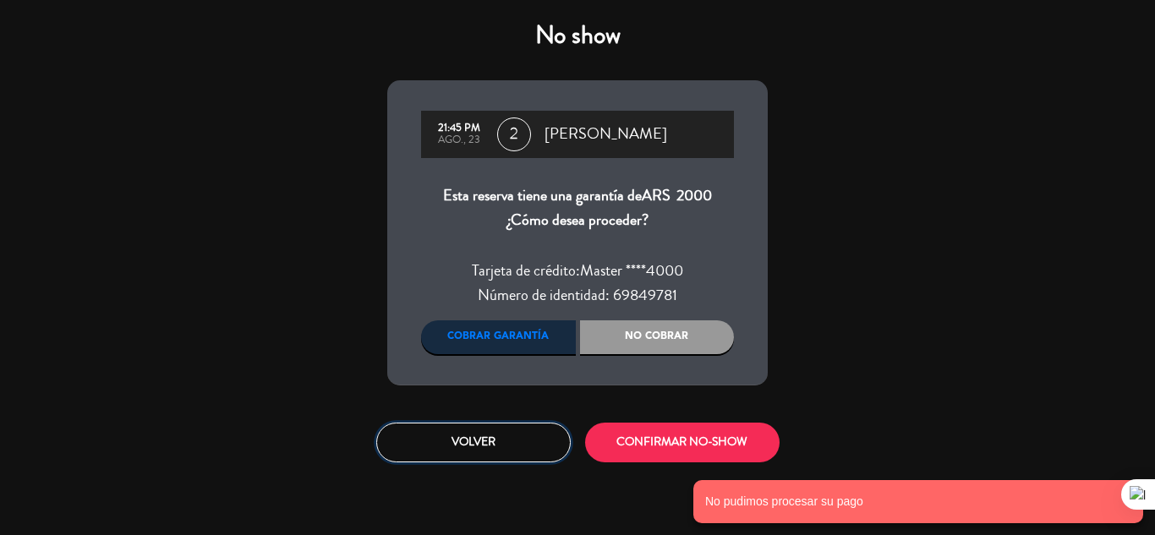
click at [506, 446] on button "Volver" at bounding box center [473, 443] width 194 height 40
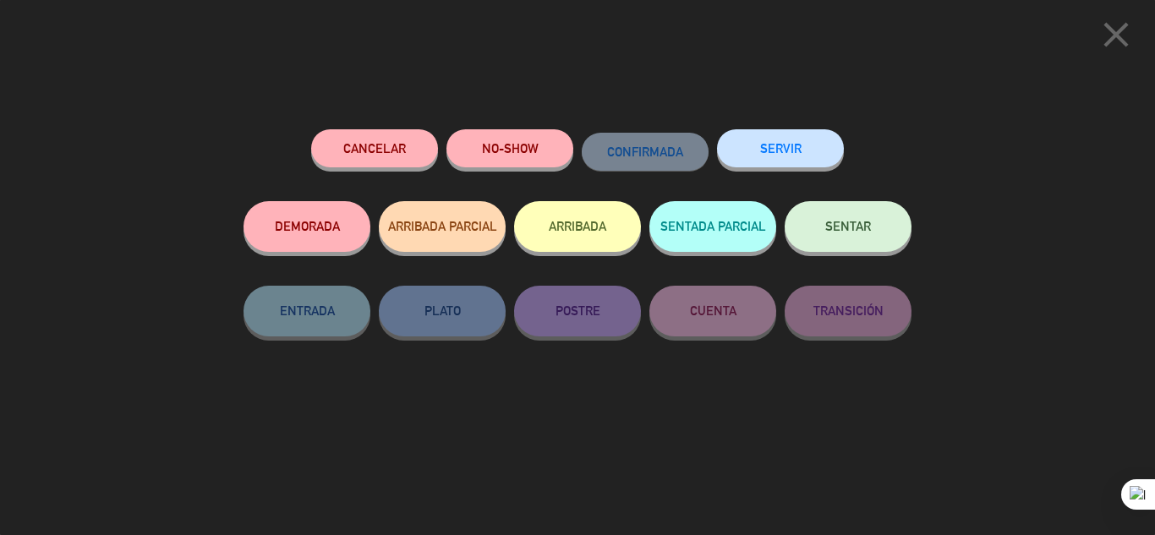
click at [1115, 29] on icon "close" at bounding box center [1116, 35] width 42 height 42
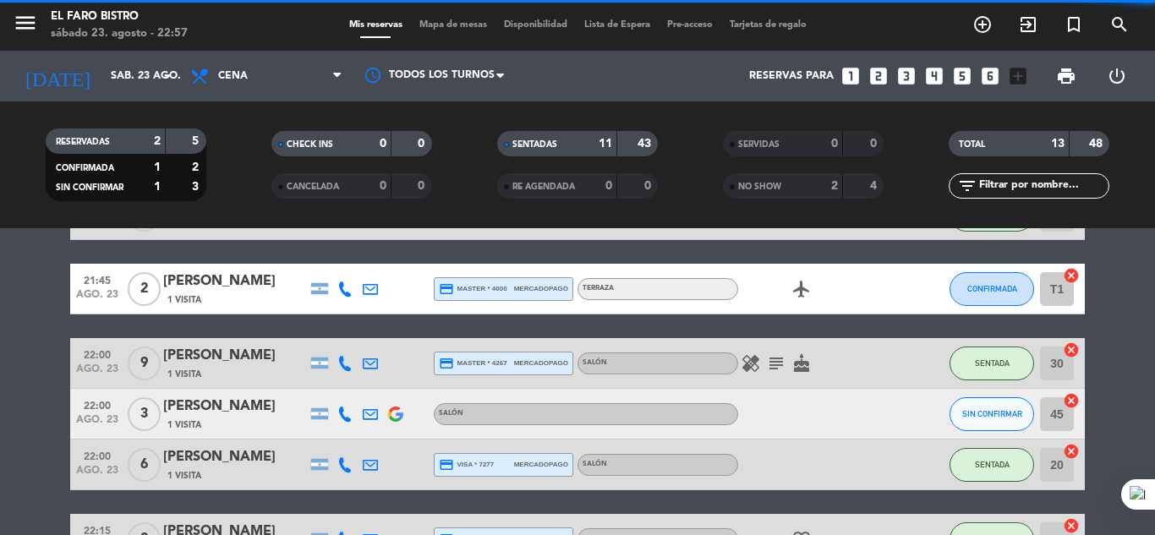
scroll to position [423, 0]
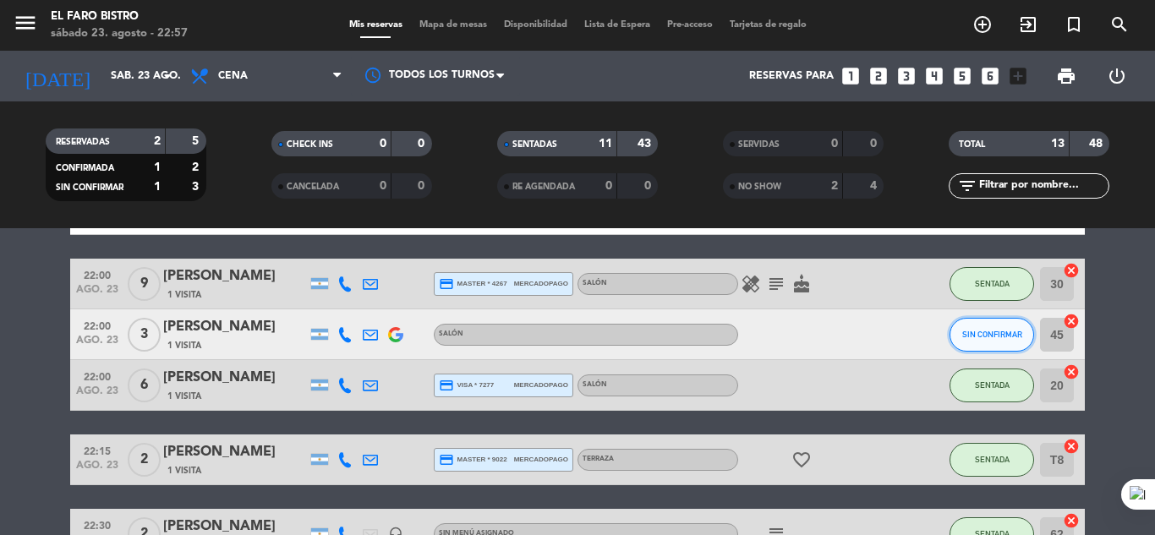
click at [992, 331] on span "SIN CONFIRMAR" at bounding box center [992, 334] width 60 height 9
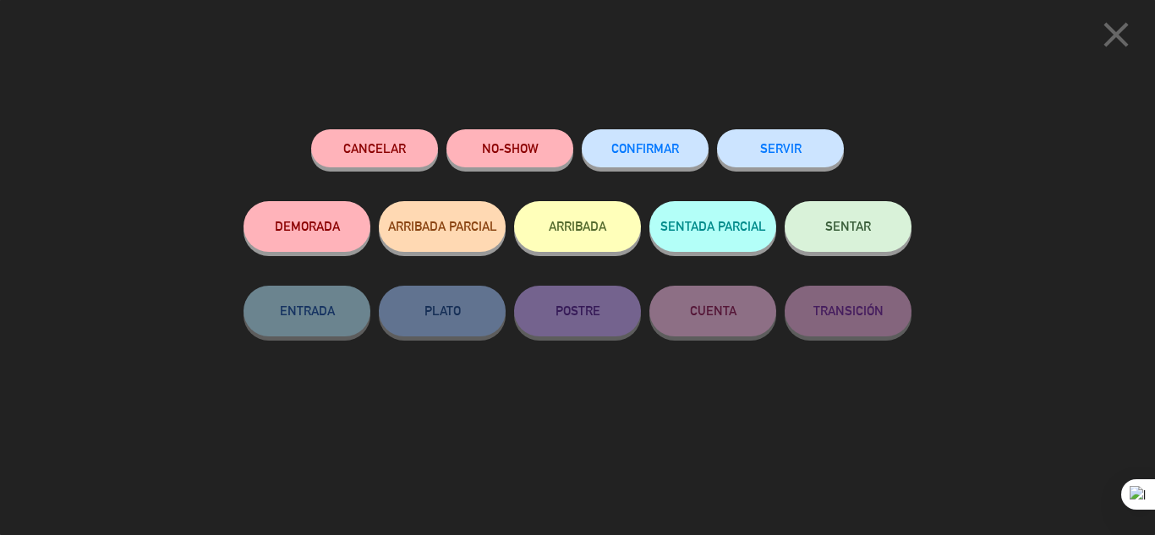
click at [533, 136] on button "NO-SHOW" at bounding box center [509, 148] width 127 height 38
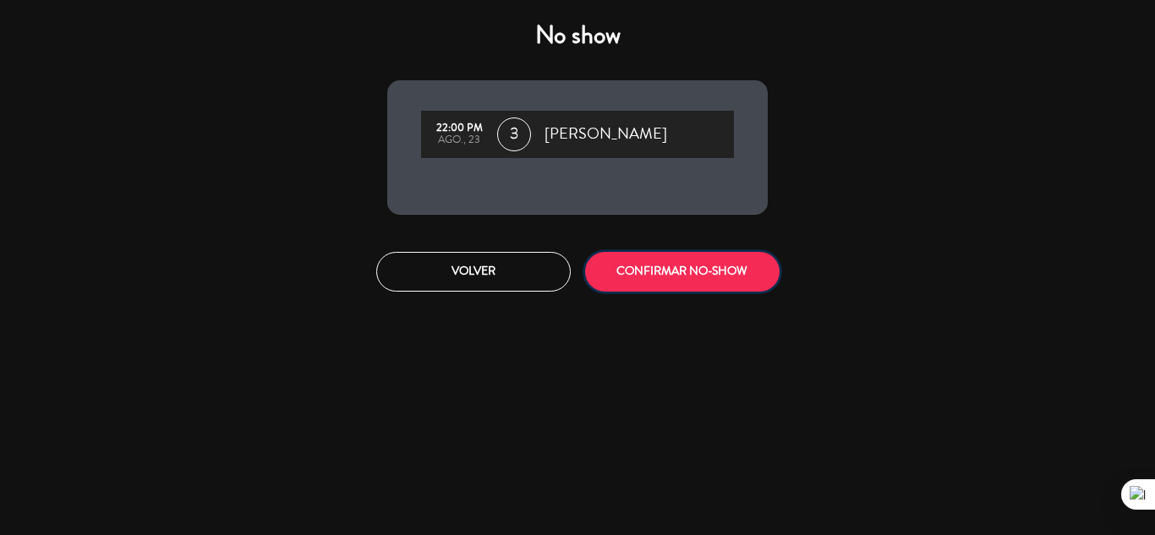
click at [703, 271] on button "CONFIRMAR NO-SHOW" at bounding box center [682, 272] width 194 height 40
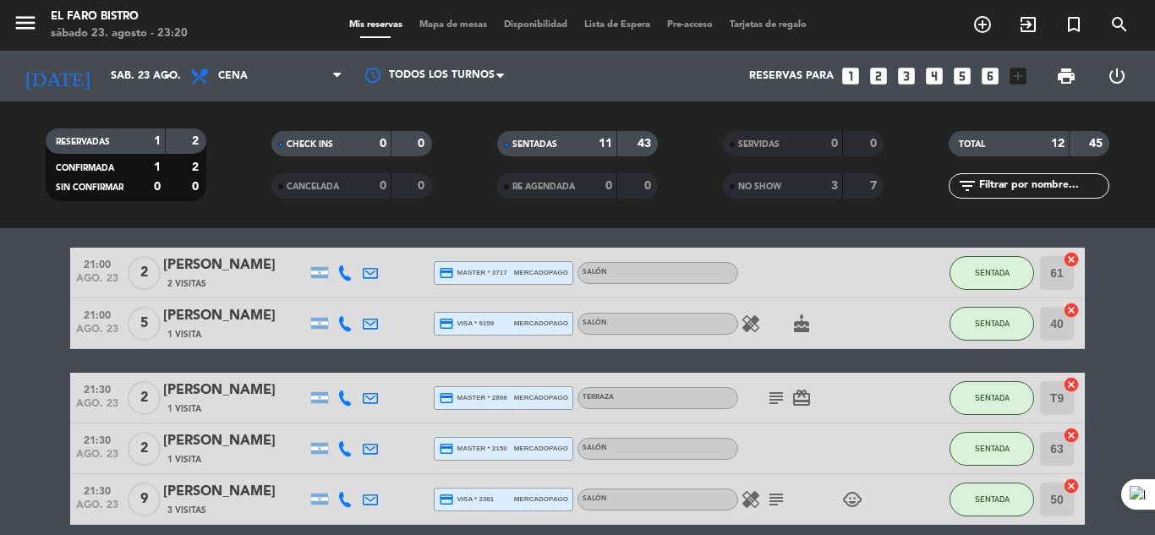
scroll to position [85, 0]
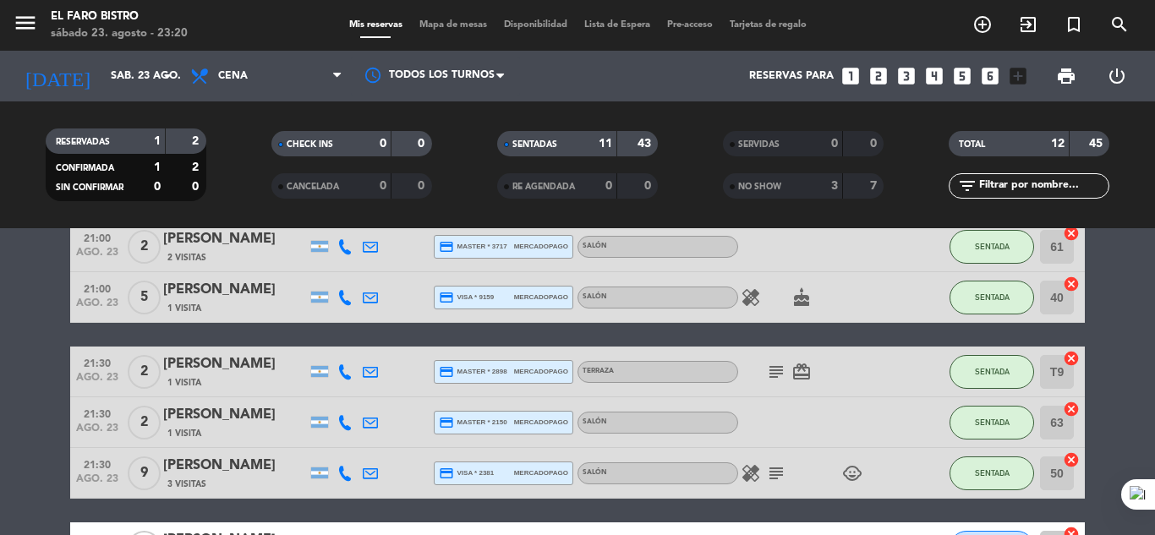
click at [773, 370] on icon "subject" at bounding box center [776, 372] width 20 height 20
click at [778, 472] on icon "subject" at bounding box center [776, 473] width 20 height 20
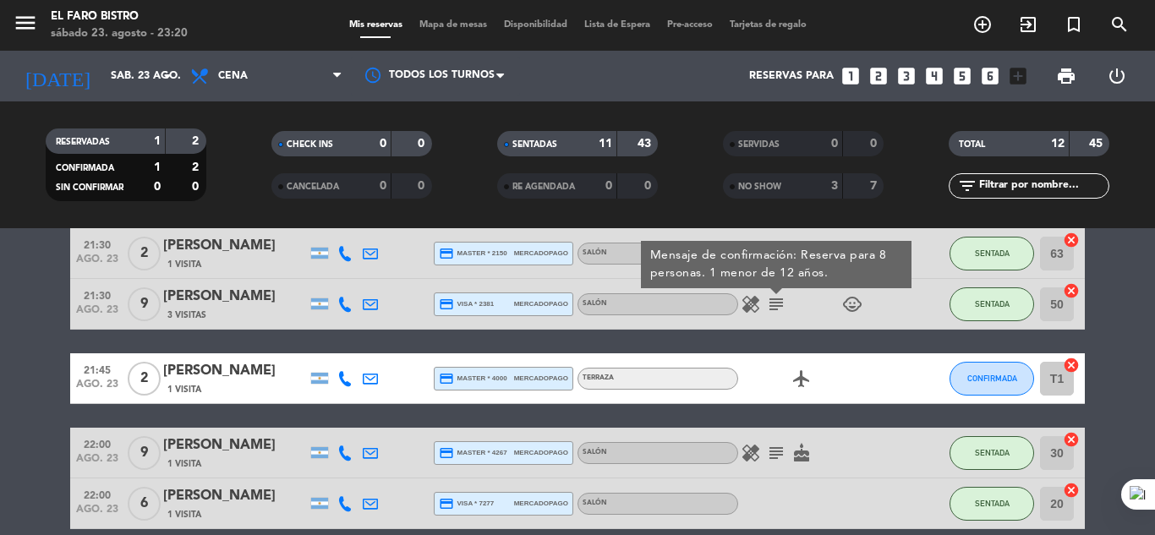
scroll to position [338, 0]
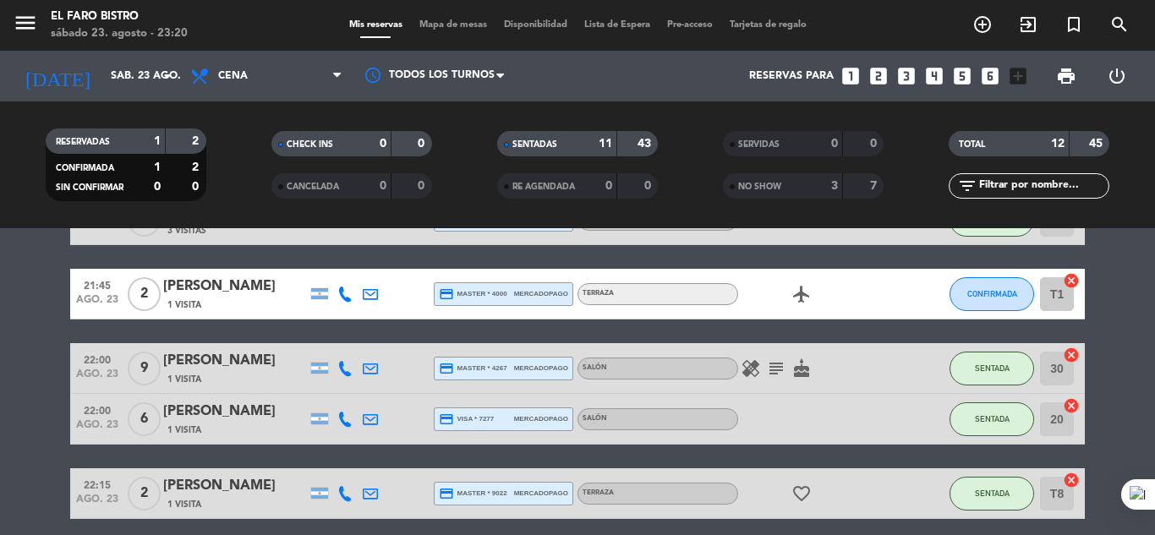
click at [769, 370] on icon "subject" at bounding box center [776, 368] width 20 height 20
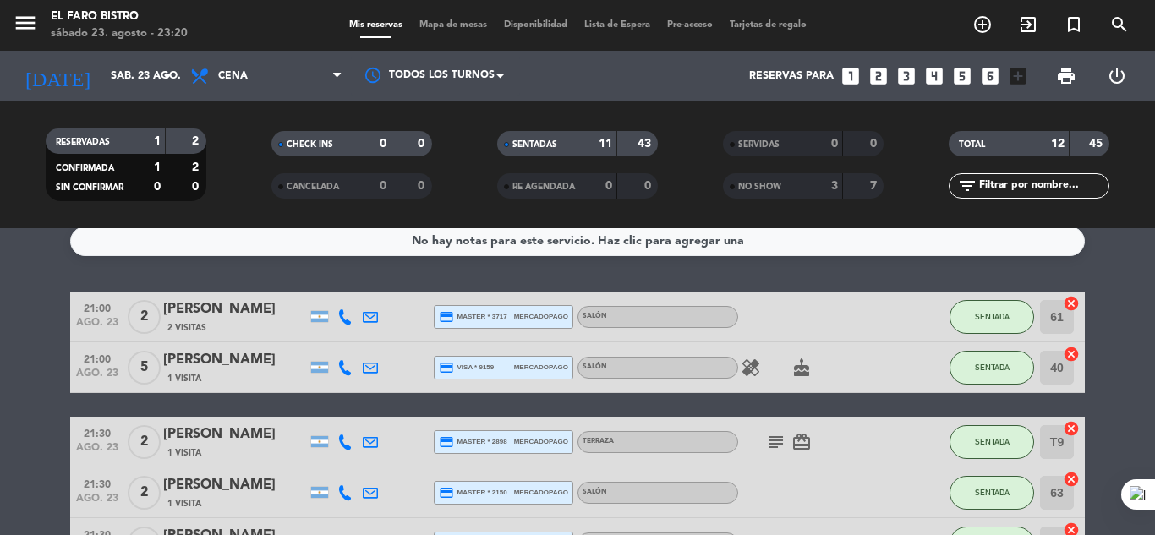
scroll to position [0, 0]
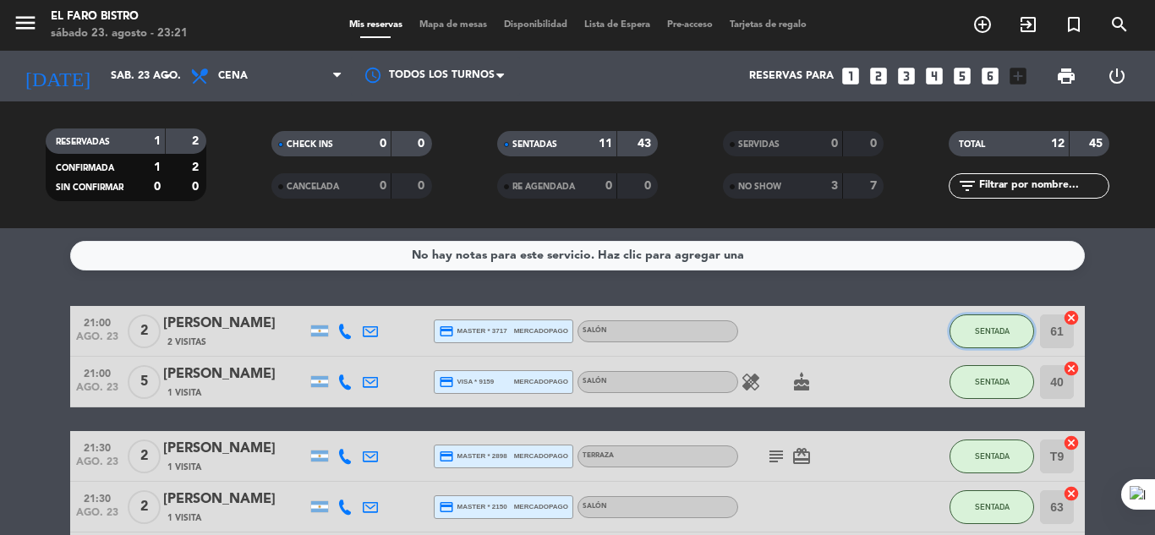
click at [988, 332] on span "SENTADA" at bounding box center [992, 330] width 35 height 9
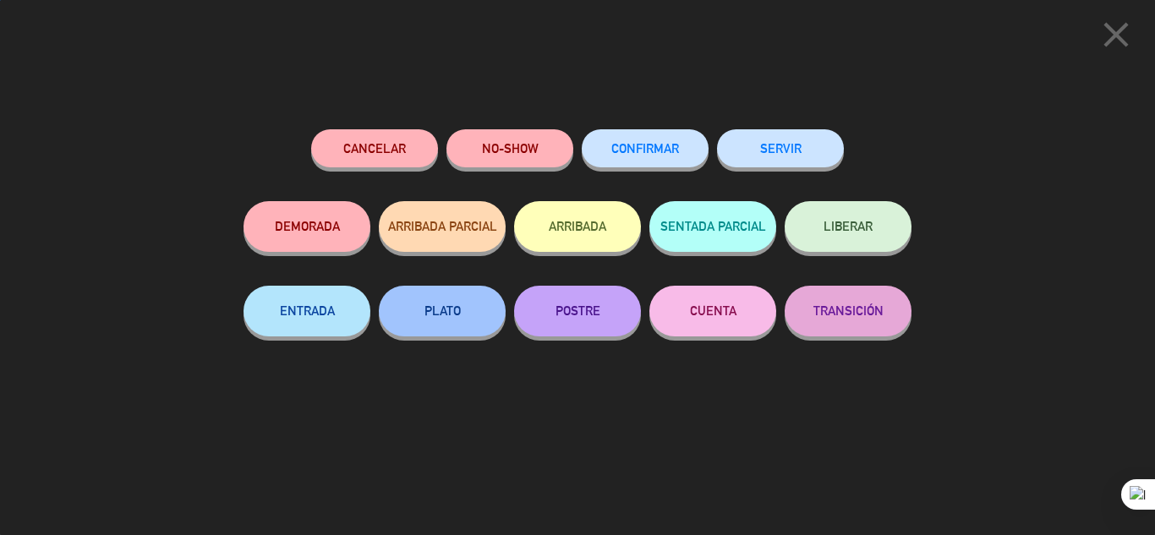
click at [792, 147] on button "SERVIR" at bounding box center [780, 148] width 127 height 38
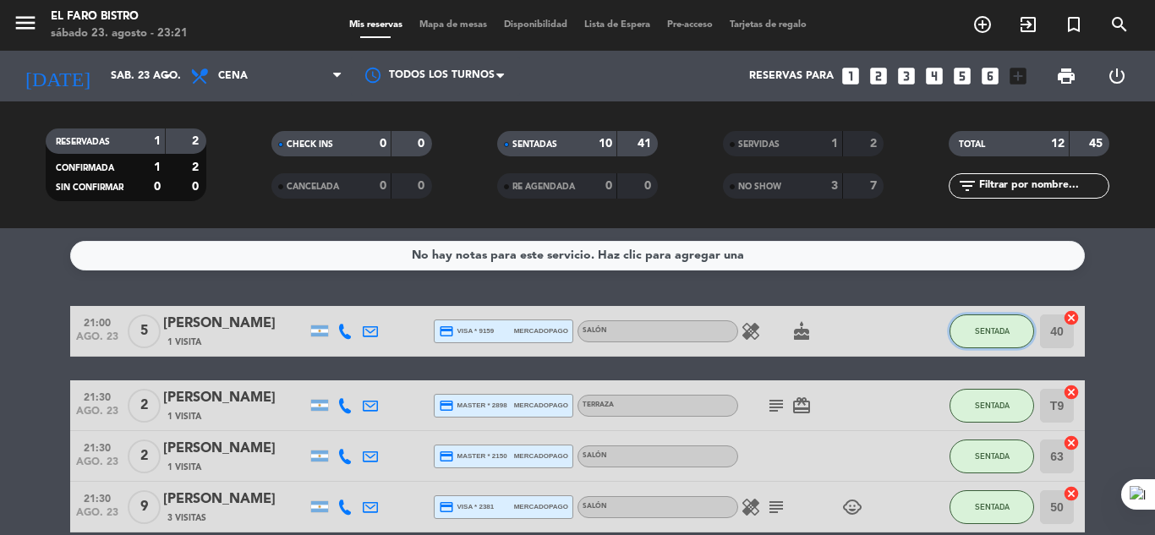
click at [989, 338] on button "SENTADA" at bounding box center [991, 331] width 85 height 34
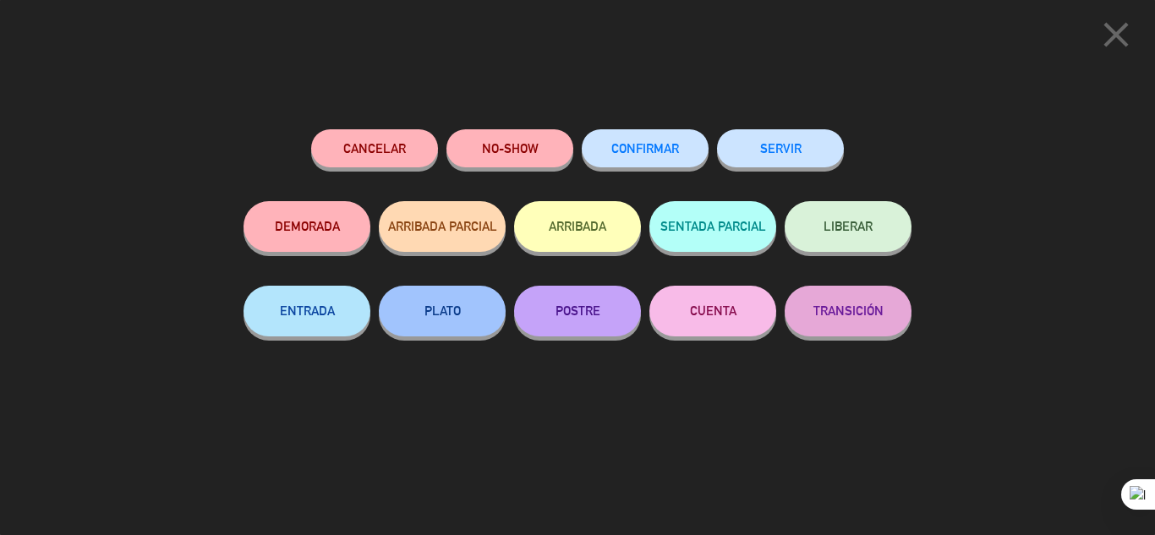
click at [784, 154] on button "SERVIR" at bounding box center [780, 148] width 127 height 38
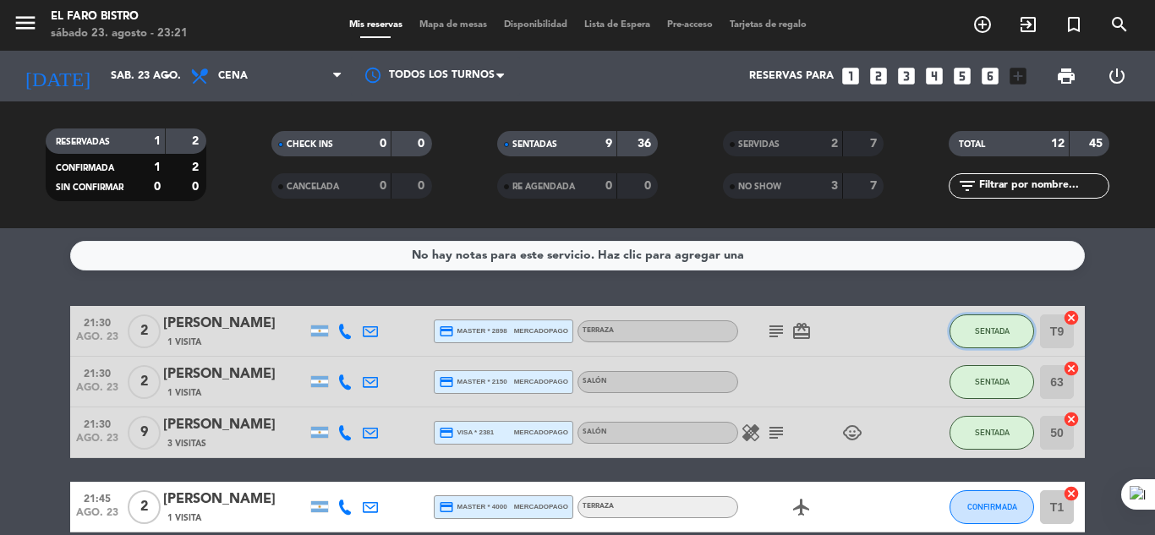
click at [977, 329] on span "SENTADA" at bounding box center [992, 330] width 35 height 9
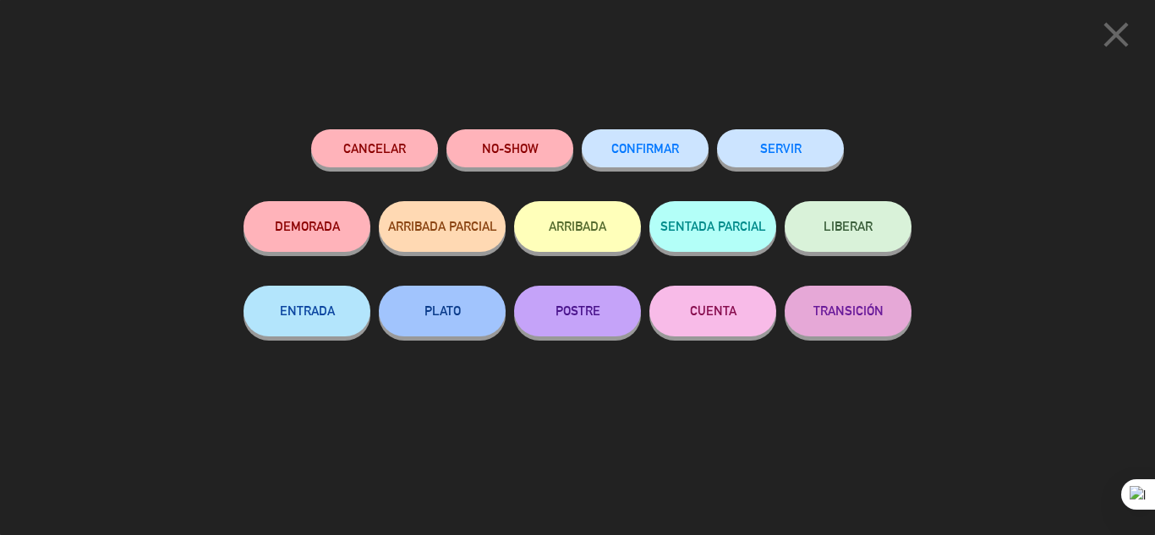
click at [774, 149] on button "SERVIR" at bounding box center [780, 148] width 127 height 38
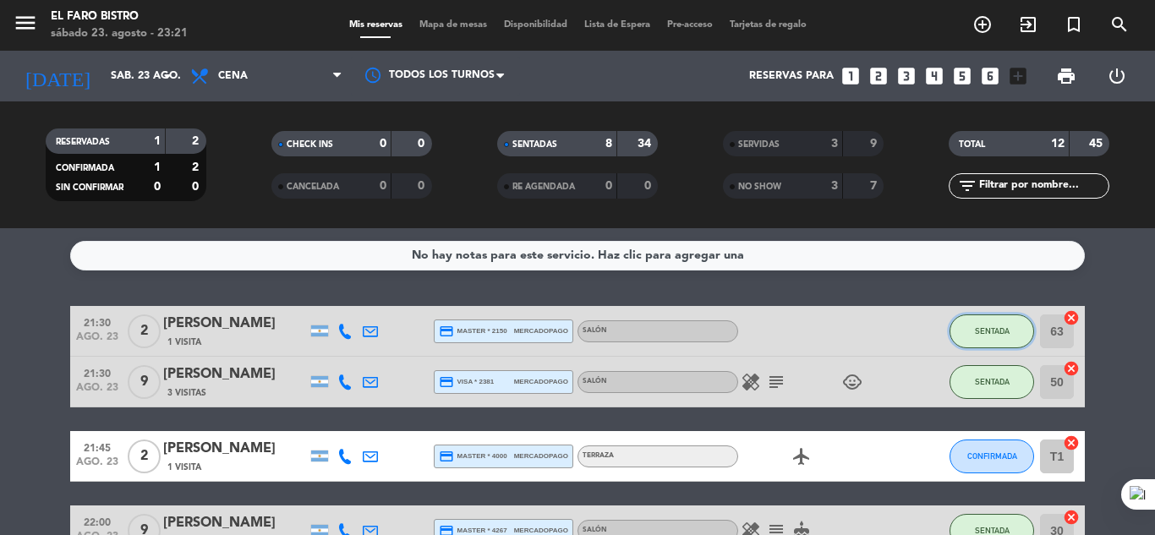
click at [1006, 325] on button "SENTADA" at bounding box center [991, 331] width 85 height 34
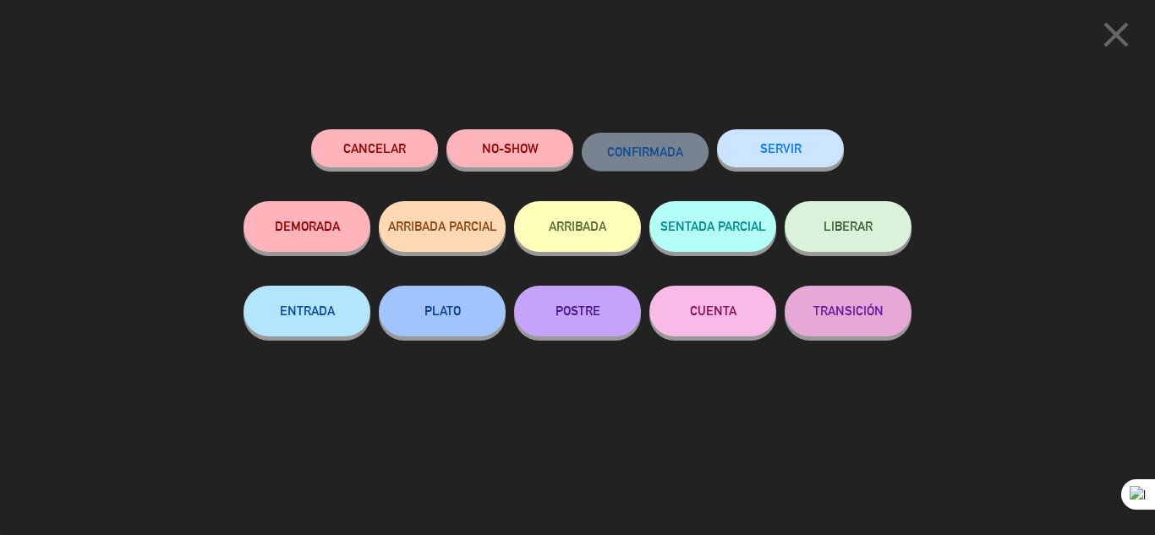
click at [797, 143] on button "SERVIR" at bounding box center [780, 148] width 127 height 38
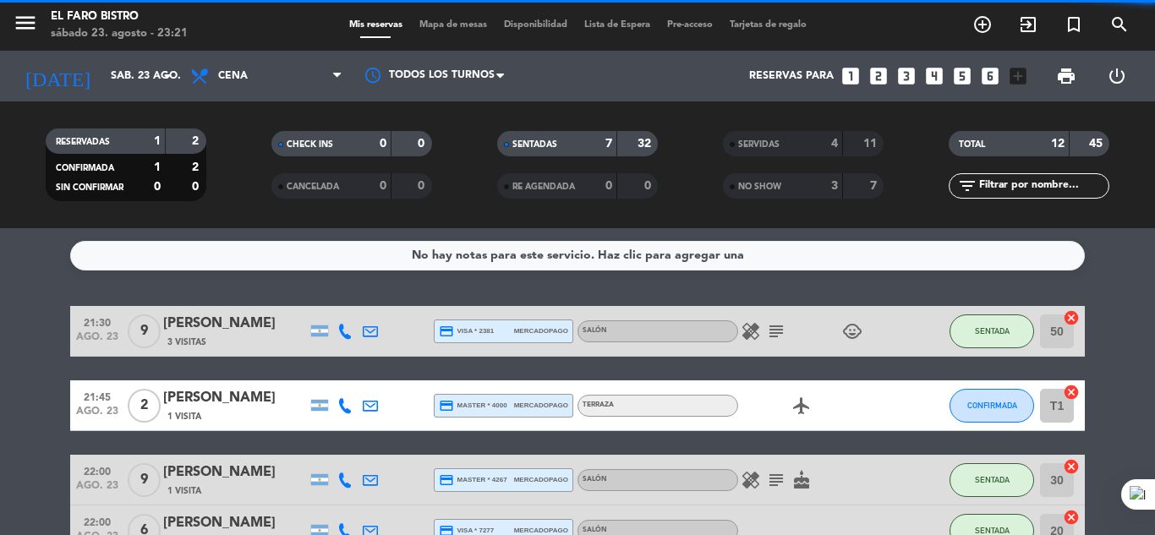
click at [976, 383] on div "CONFIRMADA" at bounding box center [991, 405] width 85 height 50
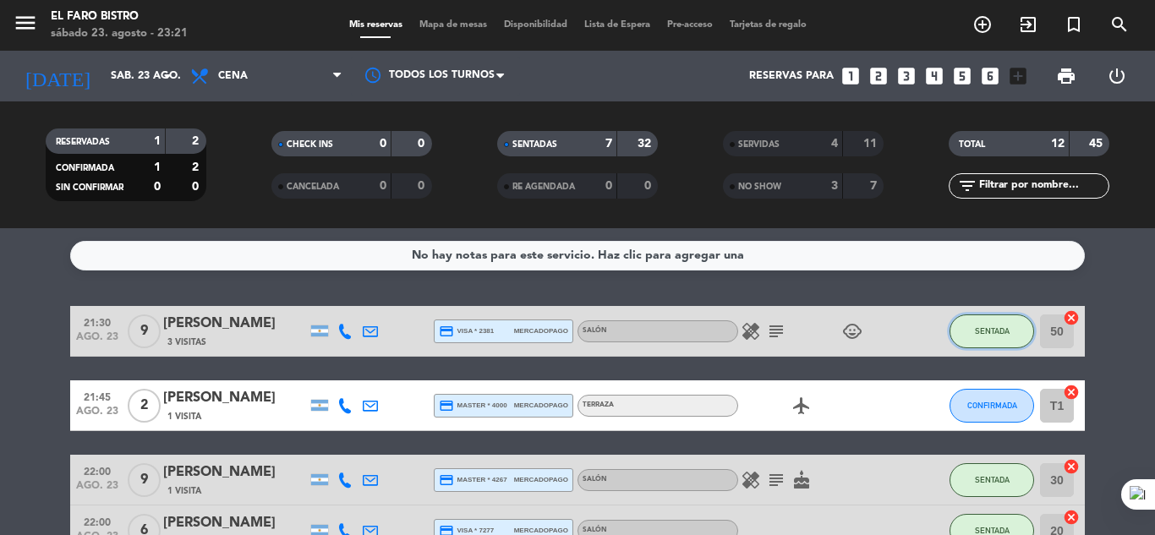
click at [977, 327] on span "SENTADA" at bounding box center [992, 330] width 35 height 9
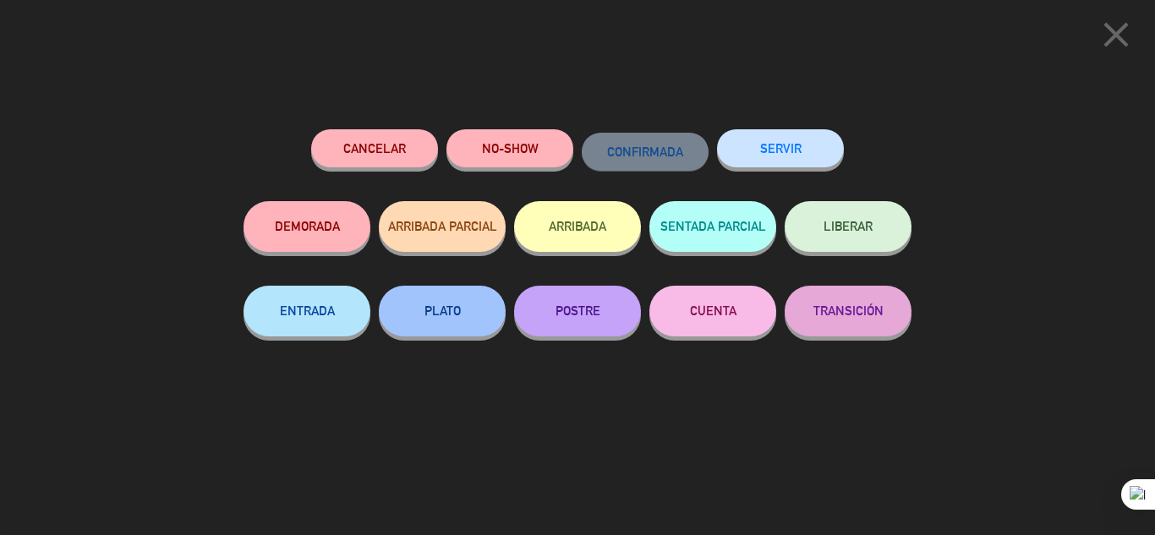
click at [794, 150] on button "SERVIR" at bounding box center [780, 148] width 127 height 38
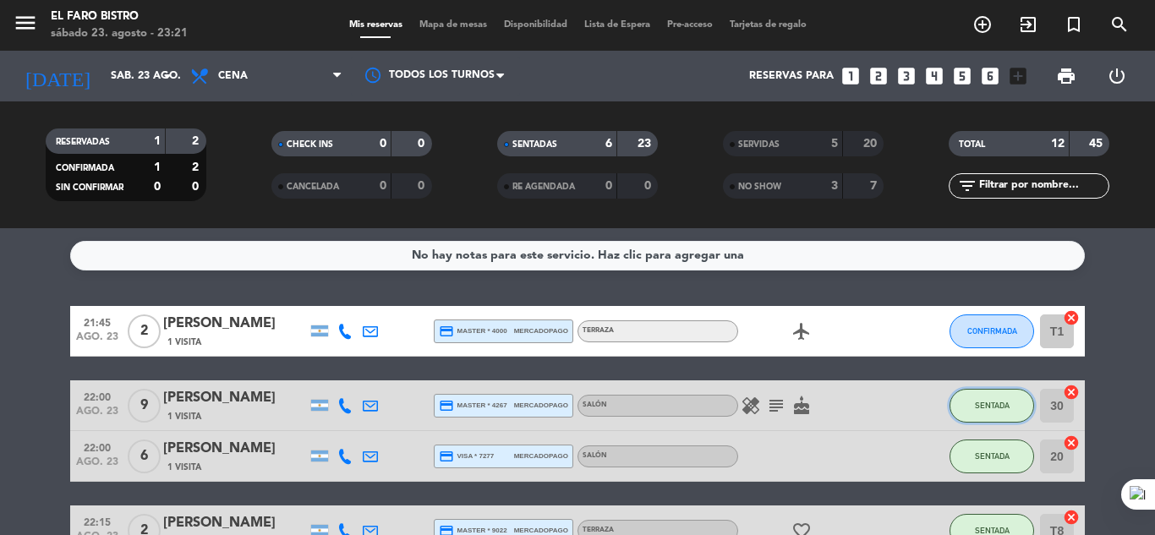
click at [993, 399] on button "SENTADA" at bounding box center [991, 406] width 85 height 34
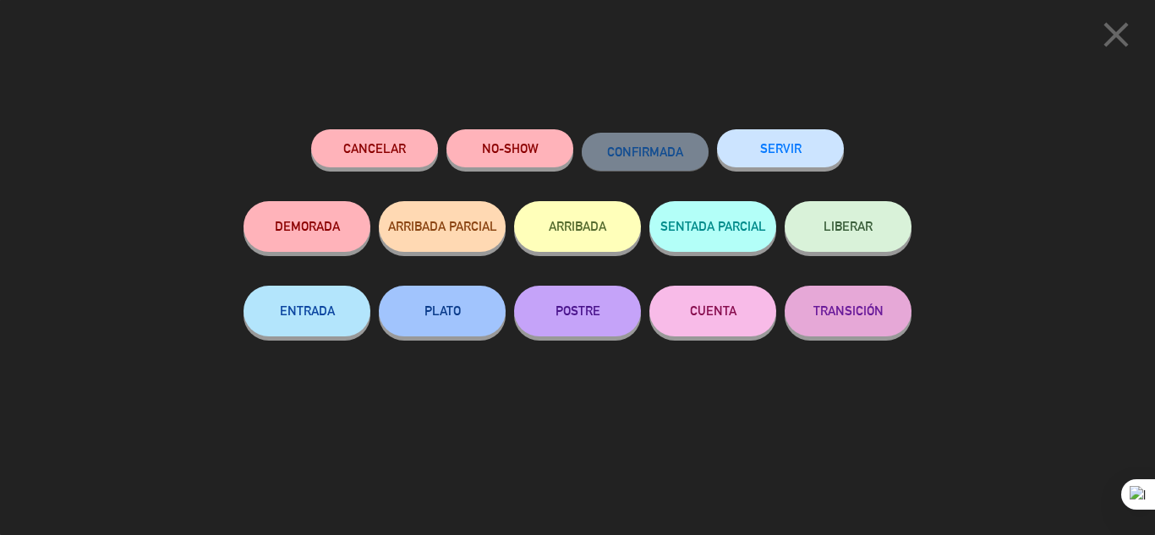
click at [761, 143] on button "SERVIR" at bounding box center [780, 148] width 127 height 38
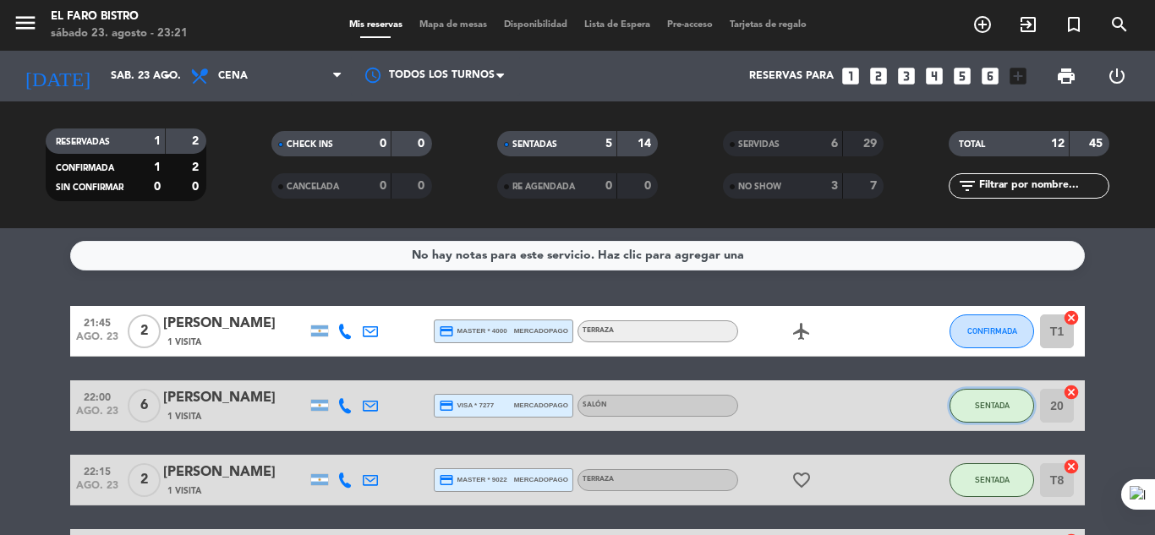
click at [990, 400] on button "SENTADA" at bounding box center [991, 406] width 85 height 34
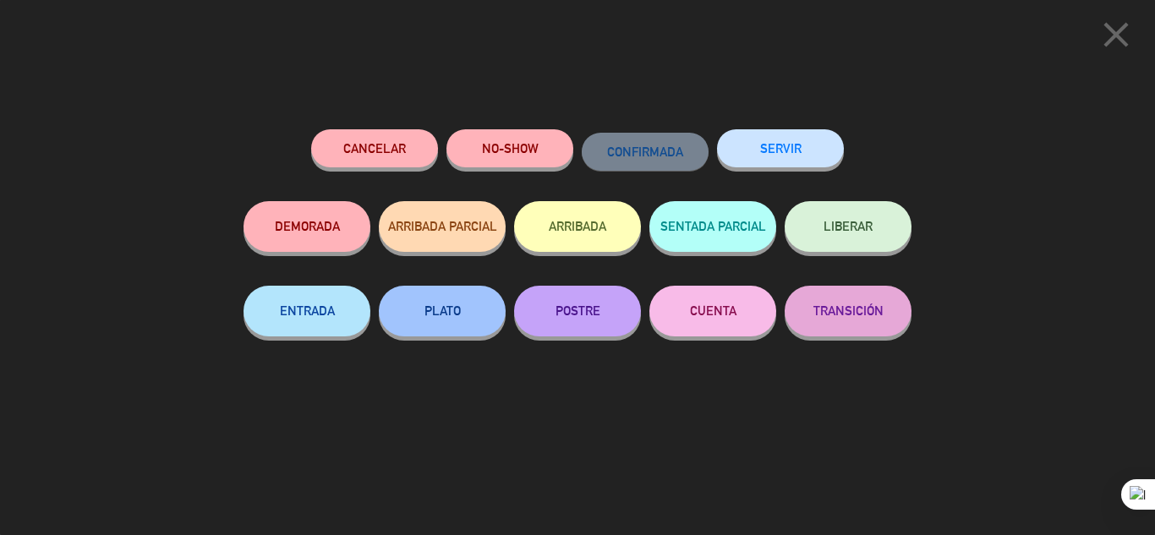
click at [784, 143] on button "SERVIR" at bounding box center [780, 148] width 127 height 38
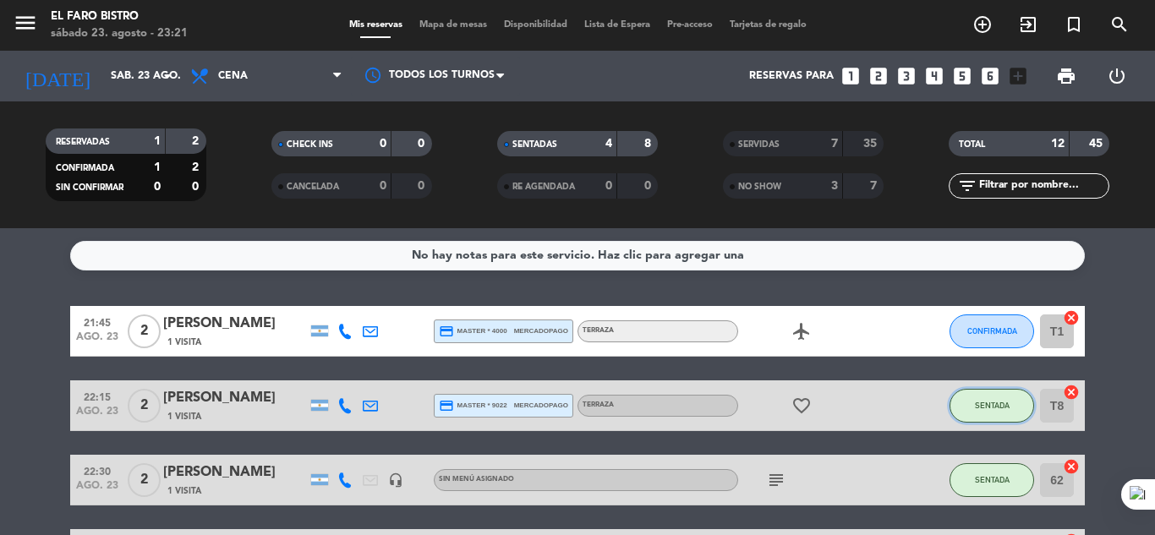
click at [989, 396] on button "SENTADA" at bounding box center [991, 406] width 85 height 34
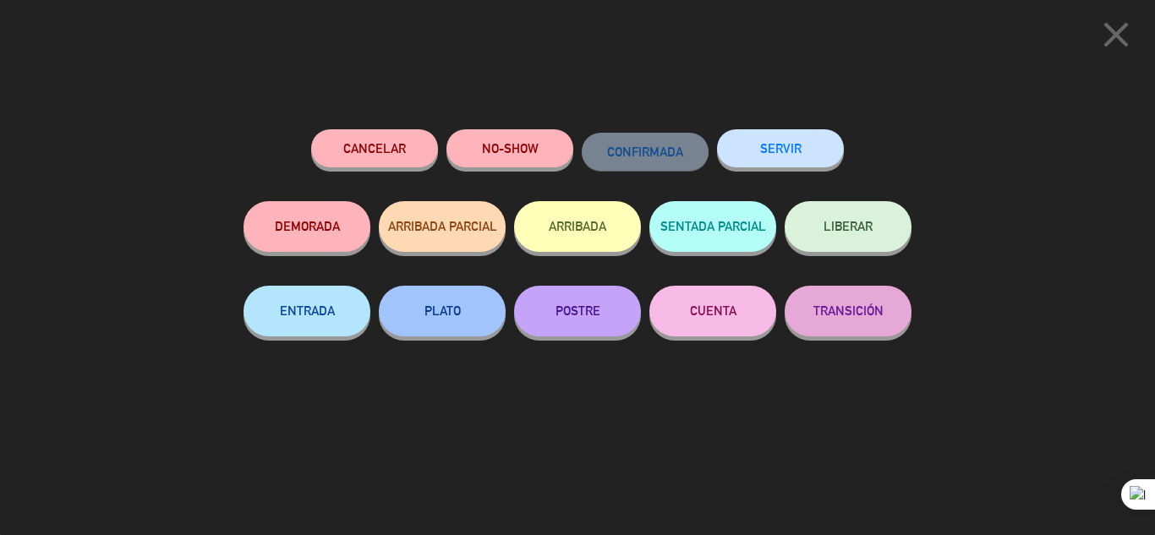
click at [799, 151] on button "SERVIR" at bounding box center [780, 148] width 127 height 38
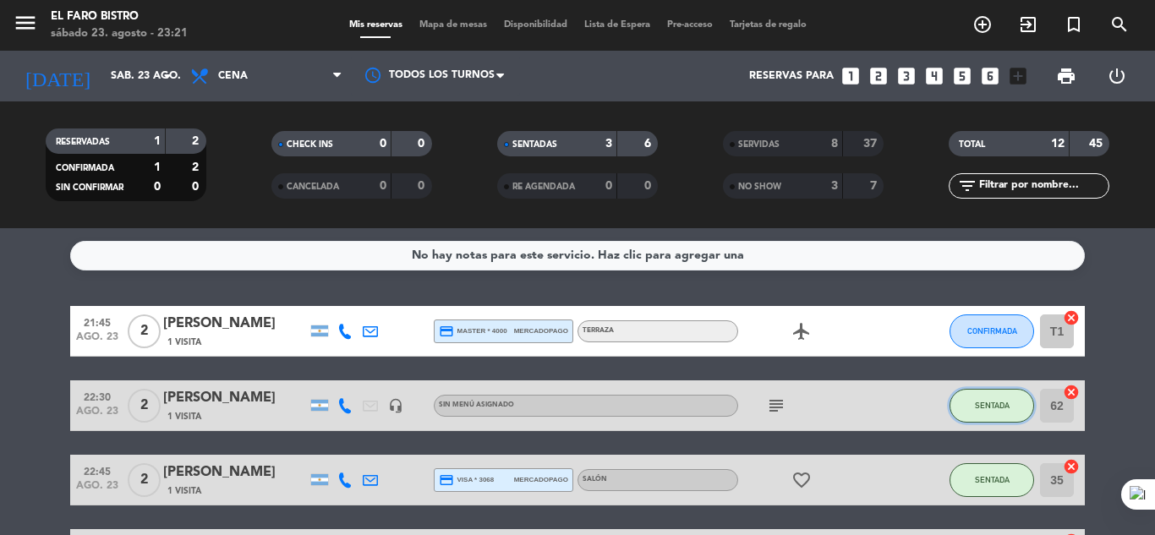
click at [982, 402] on span "SENTADA" at bounding box center [992, 405] width 35 height 9
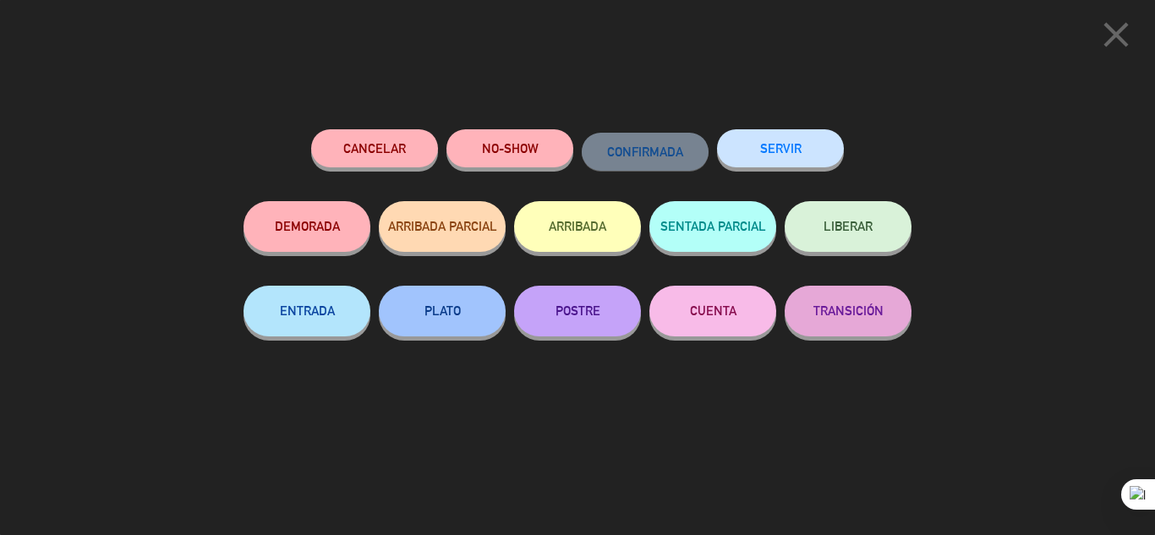
click at [790, 152] on button "SERVIR" at bounding box center [780, 148] width 127 height 38
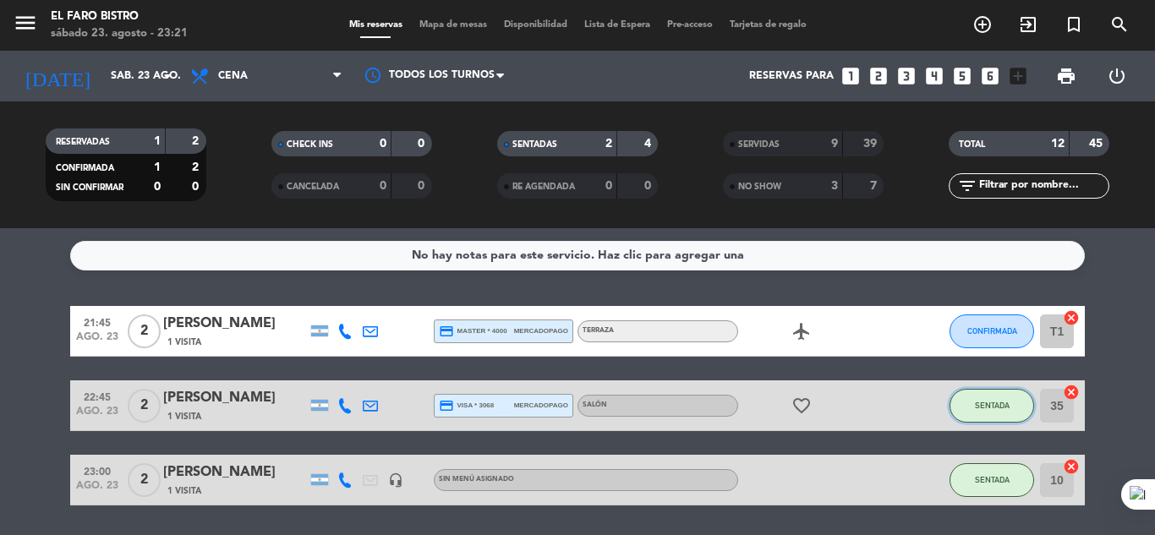
click at [996, 402] on span "SENTADA" at bounding box center [992, 405] width 35 height 9
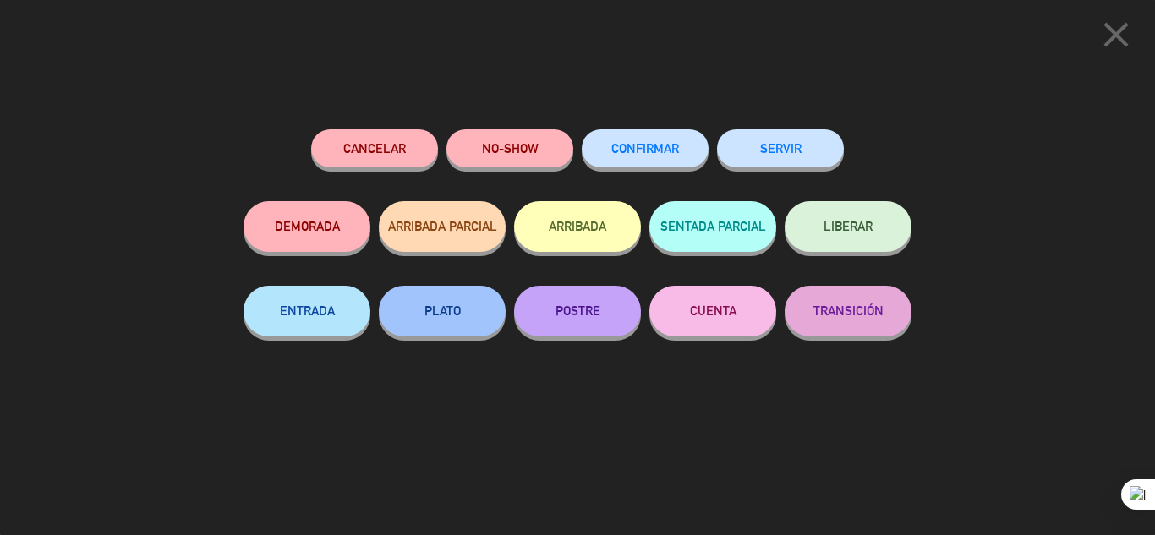
click at [795, 145] on button "SERVIR" at bounding box center [780, 148] width 127 height 38
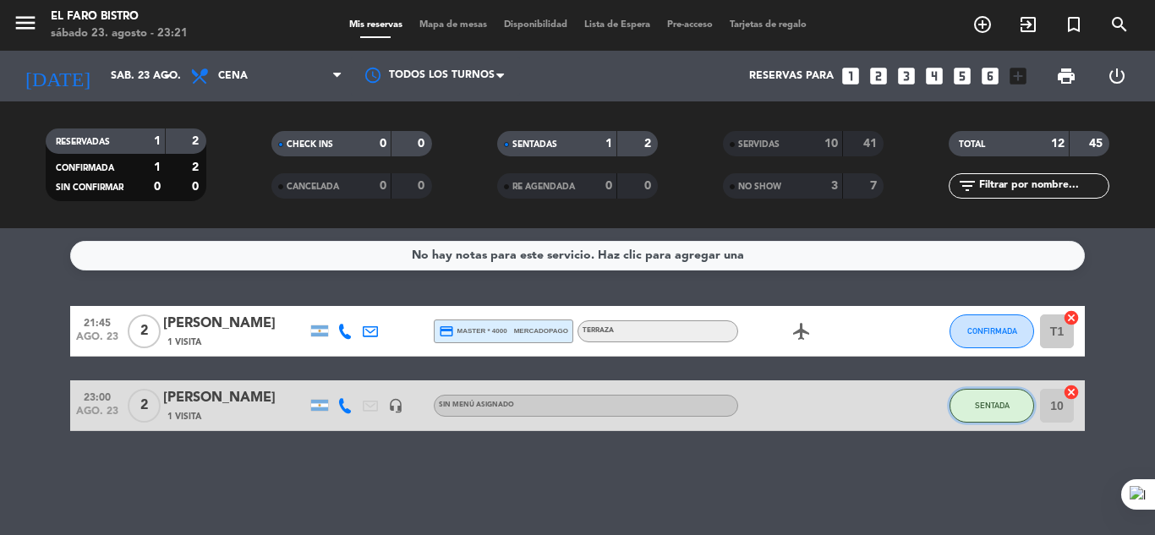
click at [1001, 401] on span "SENTADA" at bounding box center [992, 405] width 35 height 9
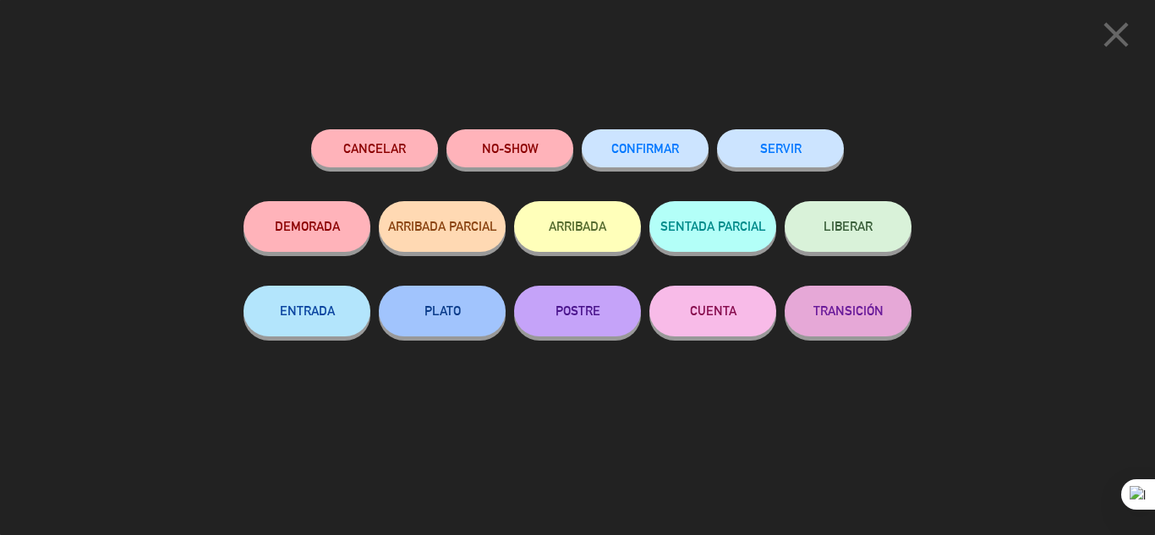
click at [788, 146] on button "SERVIR" at bounding box center [780, 148] width 127 height 38
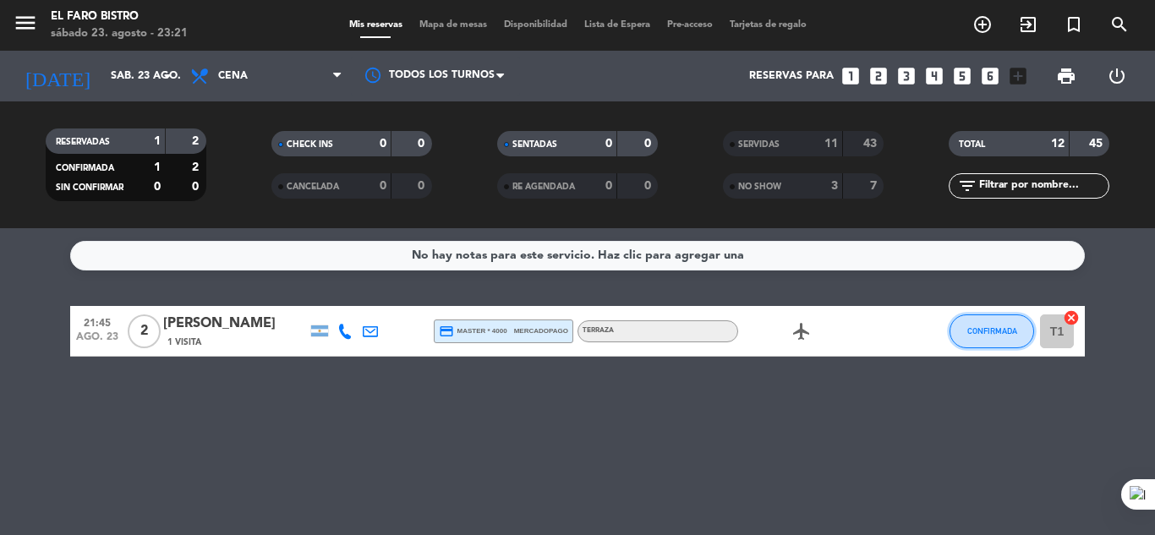
click at [982, 325] on button "CONFIRMADA" at bounding box center [991, 331] width 85 height 34
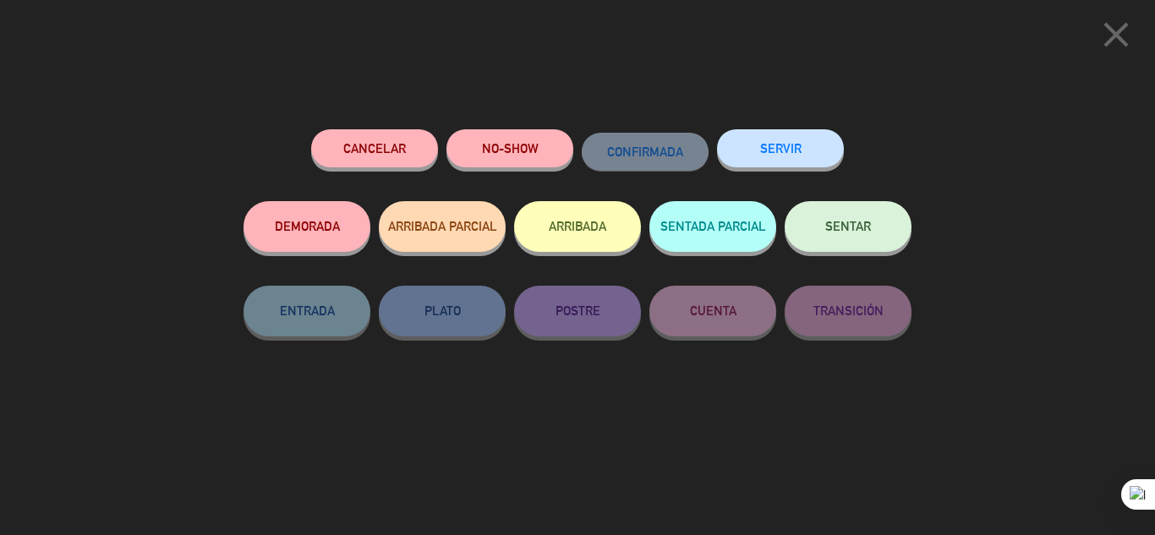
click at [1101, 30] on icon "close" at bounding box center [1116, 35] width 42 height 42
